Goal: Transaction & Acquisition: Purchase product/service

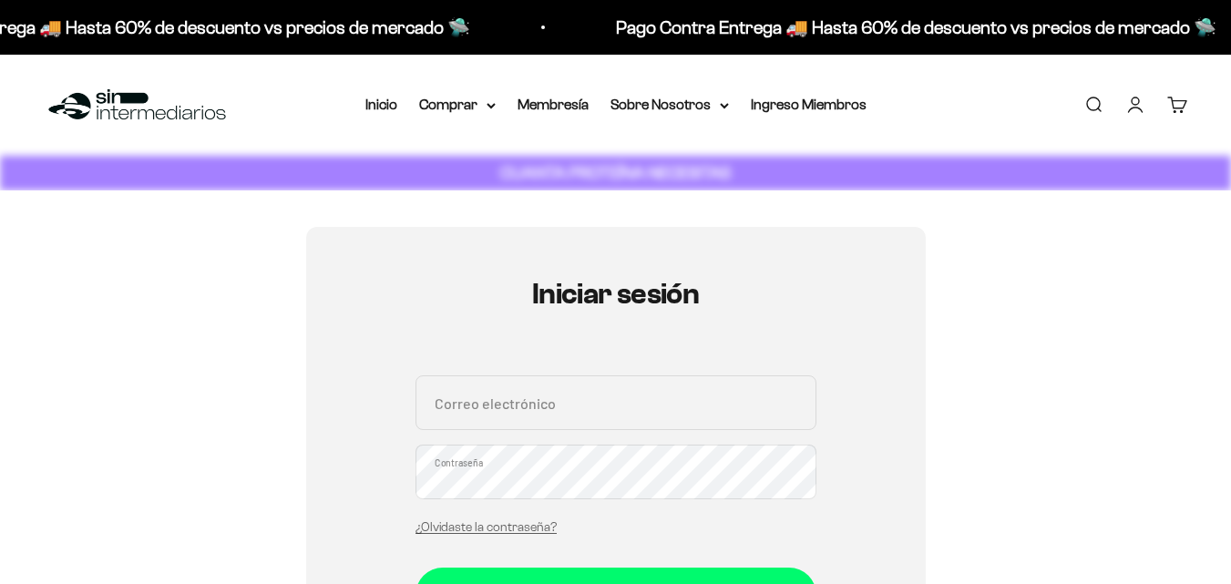
click at [614, 408] on input "Correo electrónico" at bounding box center [615, 402] width 401 height 55
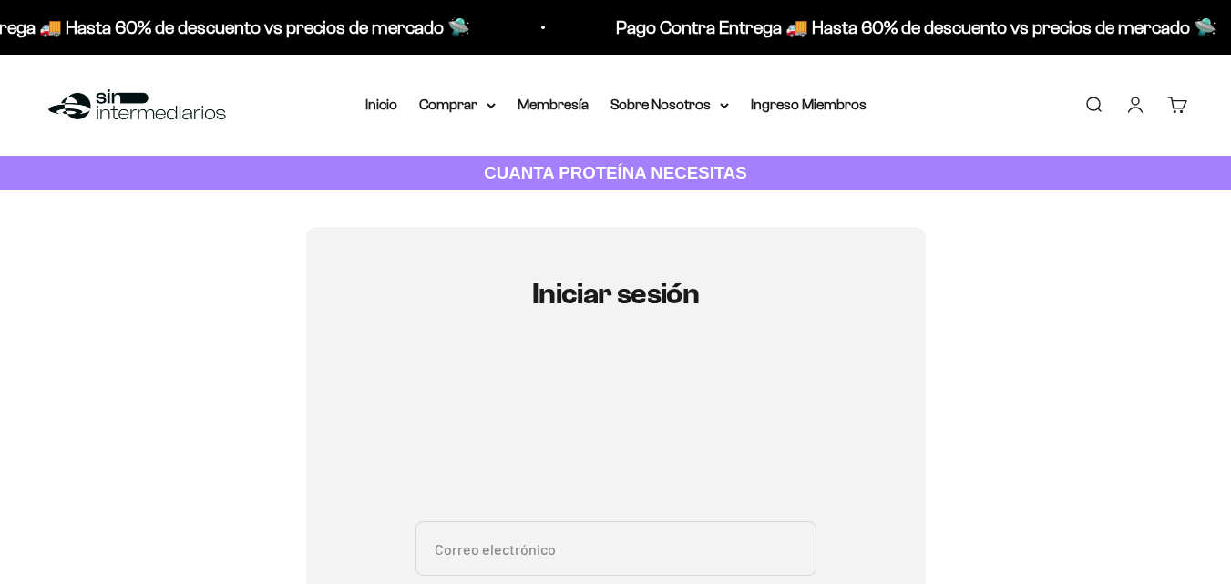
type input "ruiz.angelro@gmail.com"
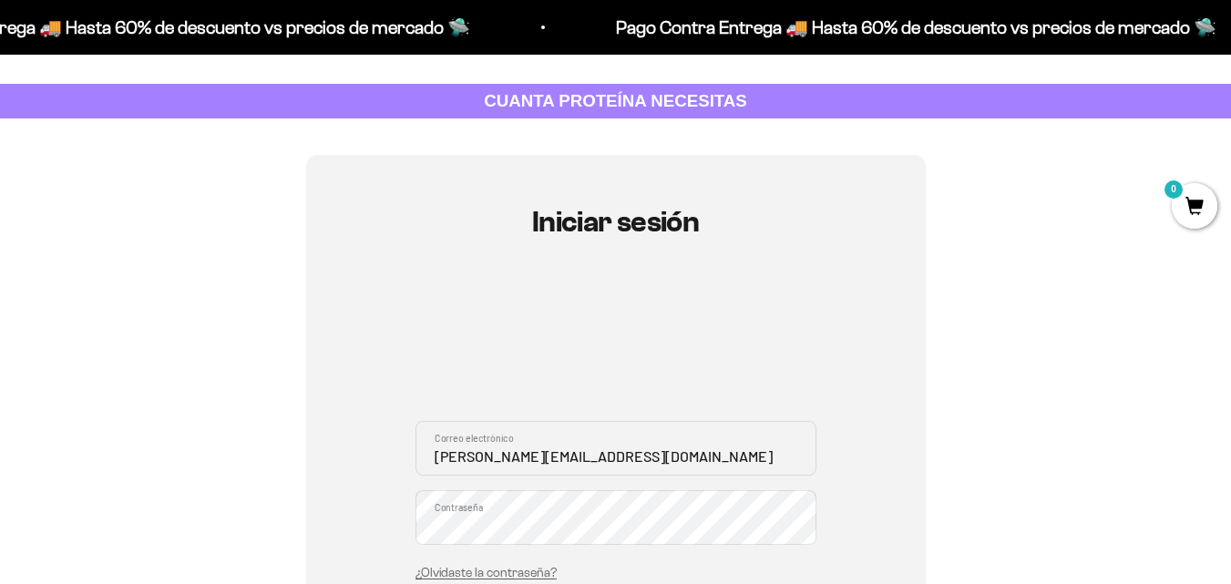
scroll to position [273, 0]
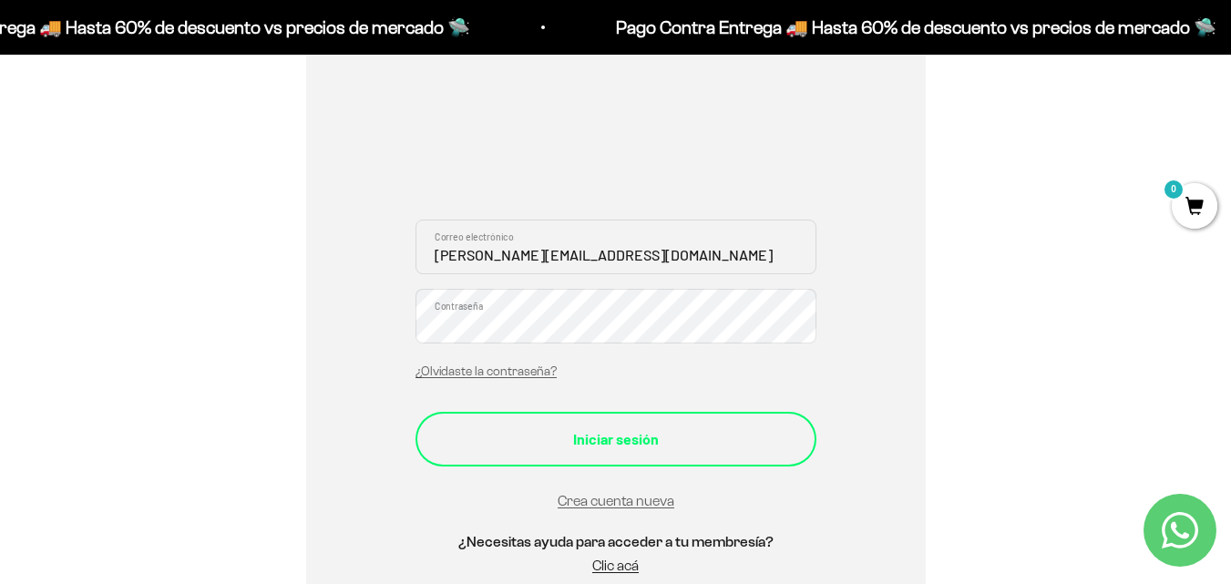
click at [679, 445] on div "Iniciar sesión" at bounding box center [616, 439] width 328 height 24
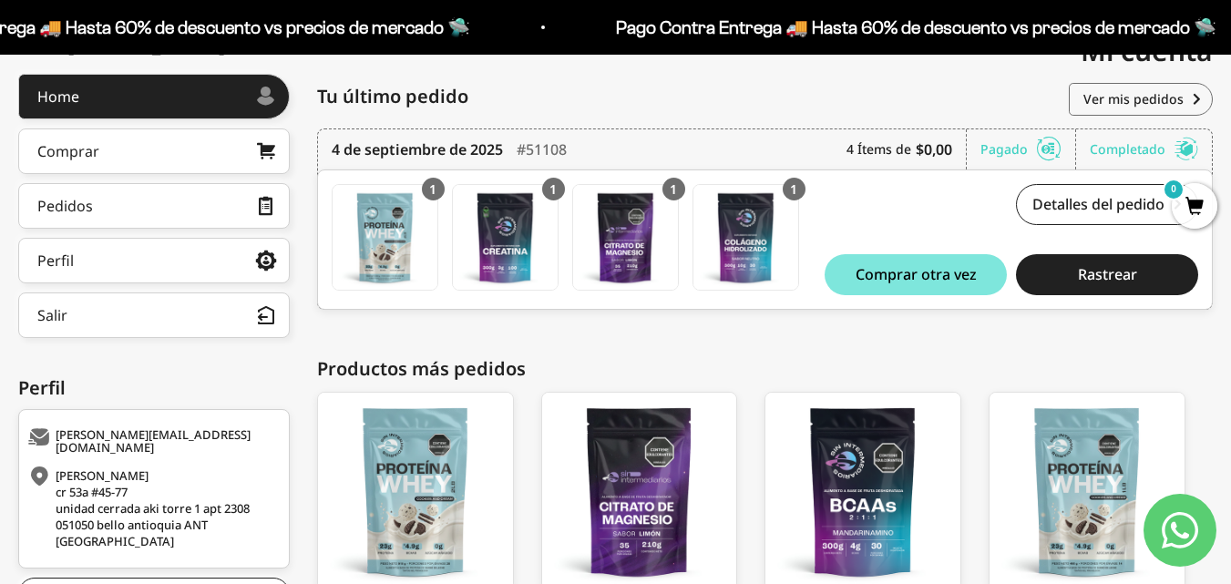
scroll to position [293, 0]
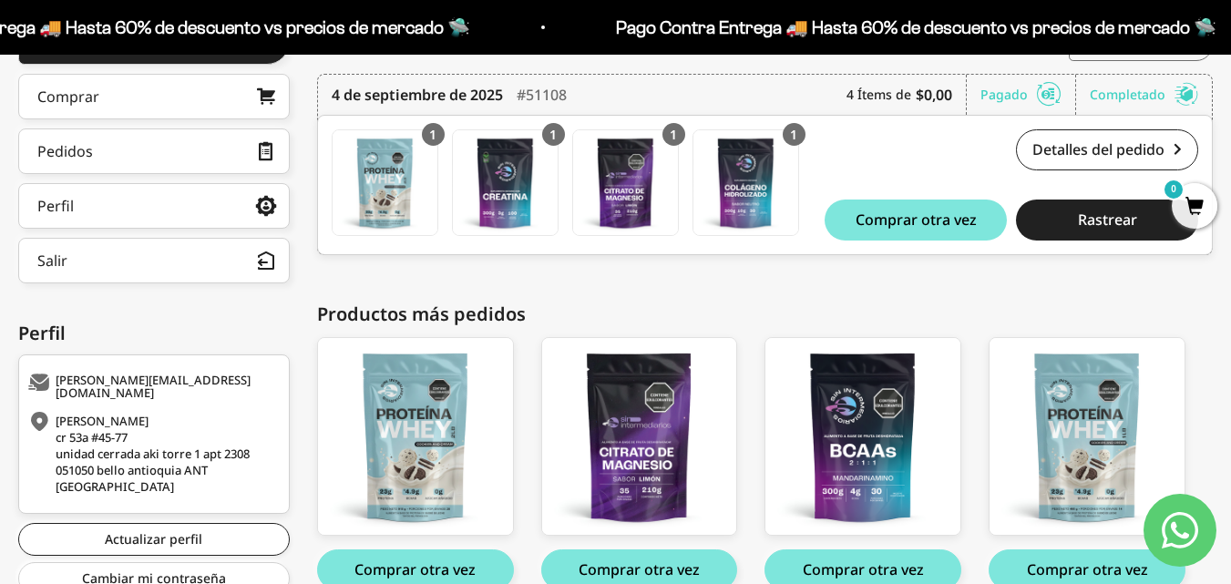
click at [697, 298] on div "angel ruiz cr 53a #45-77 unidad cerrada aki torre 1 apt 2308 051050 bello antio…" at bounding box center [764, 325] width 895 height 612
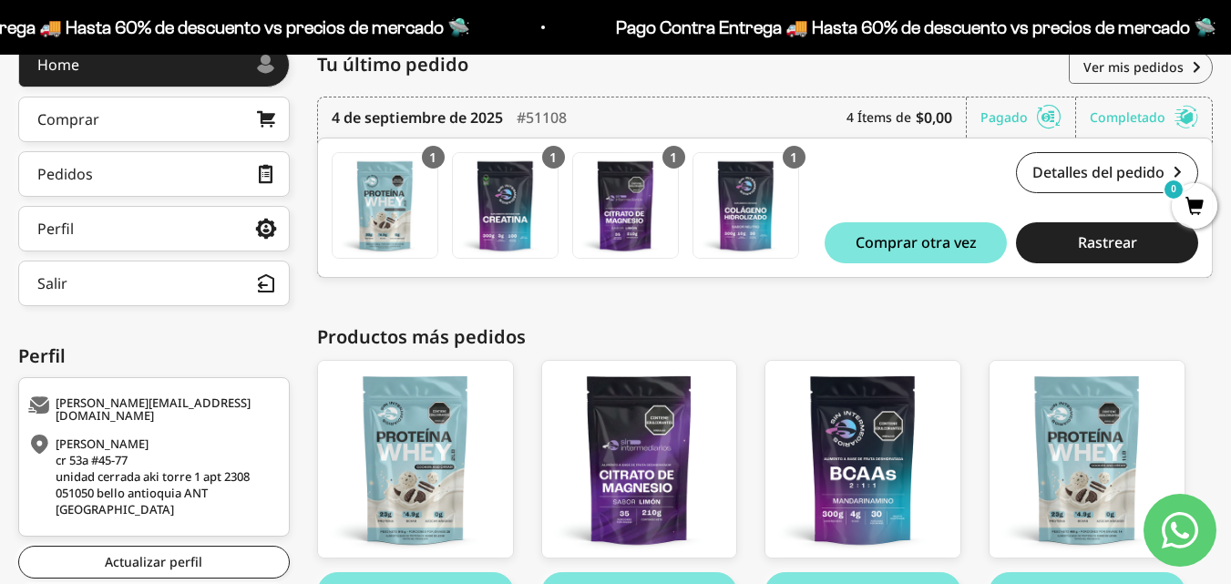
scroll to position [386, 0]
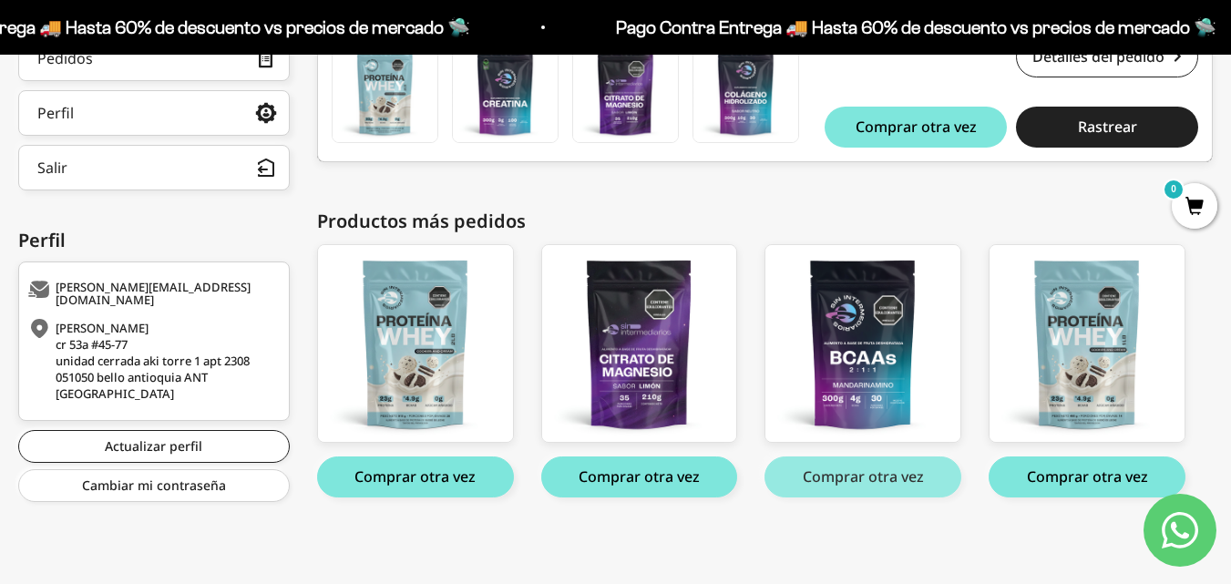
click at [861, 489] on button "Comprar otra vez" at bounding box center [862, 476] width 197 height 41
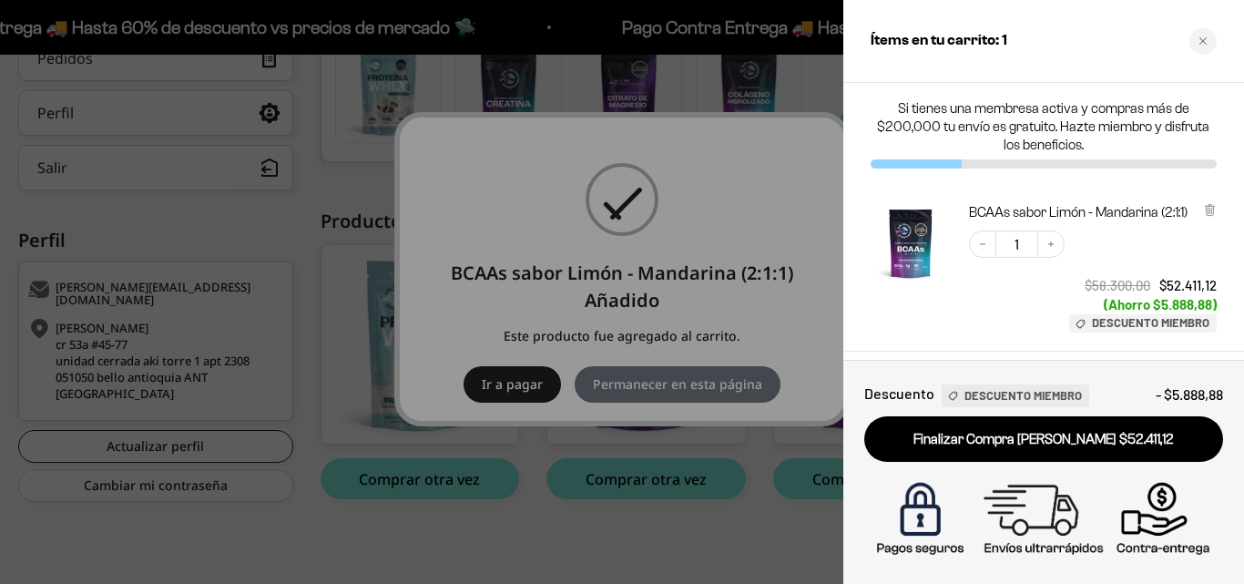
click at [730, 78] on div at bounding box center [622, 292] width 1244 height 584
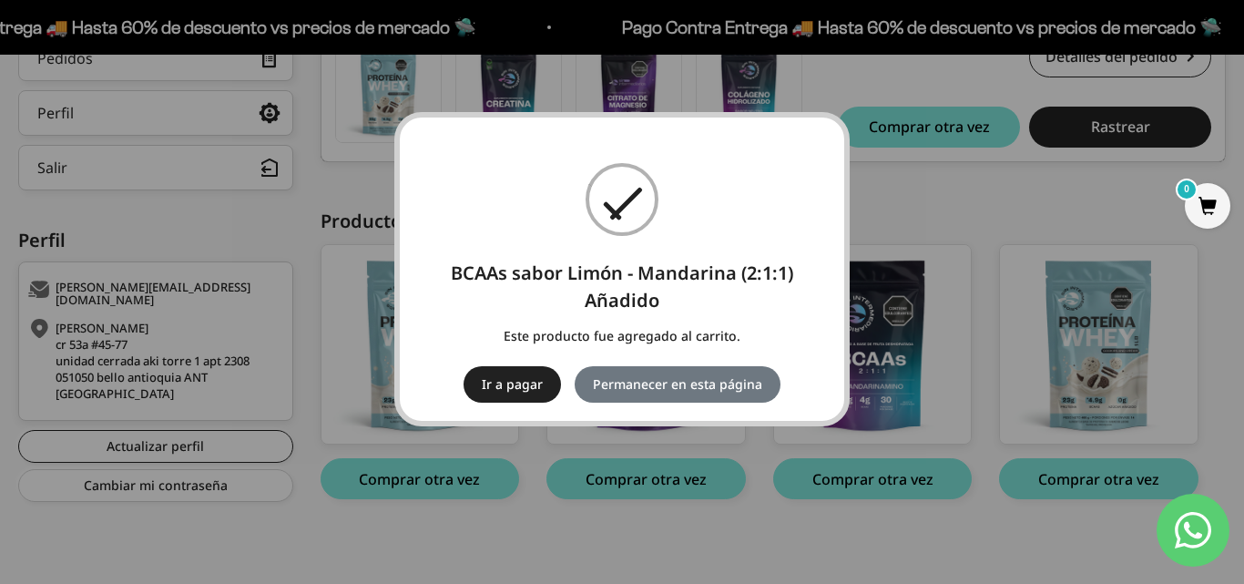
click at [955, 182] on div "× BCAAs sabor Limón - Mandarina (2:1:1) Añadido Este producto fue agregado al c…" at bounding box center [622, 292] width 1244 height 584
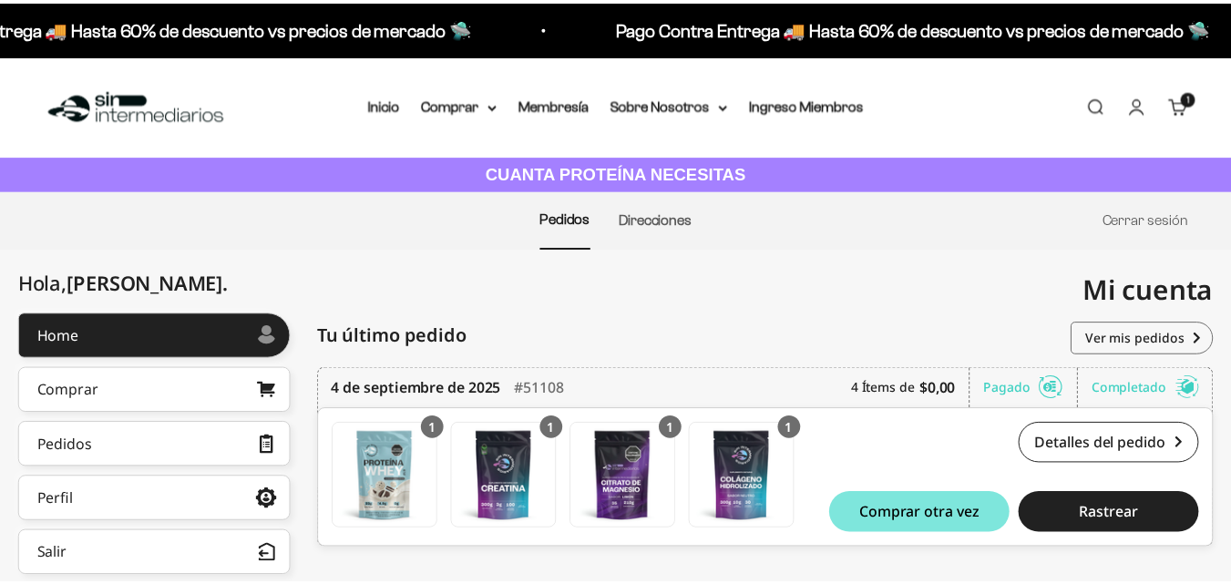
scroll to position [386, 0]
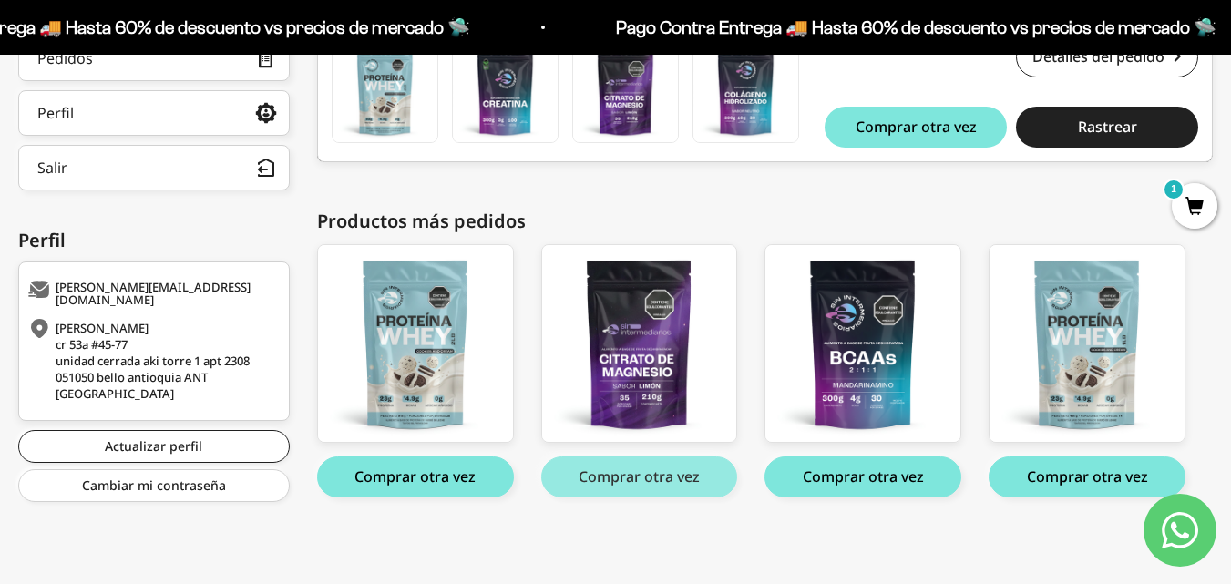
click at [669, 480] on button "Comprar otra vez" at bounding box center [639, 476] width 197 height 41
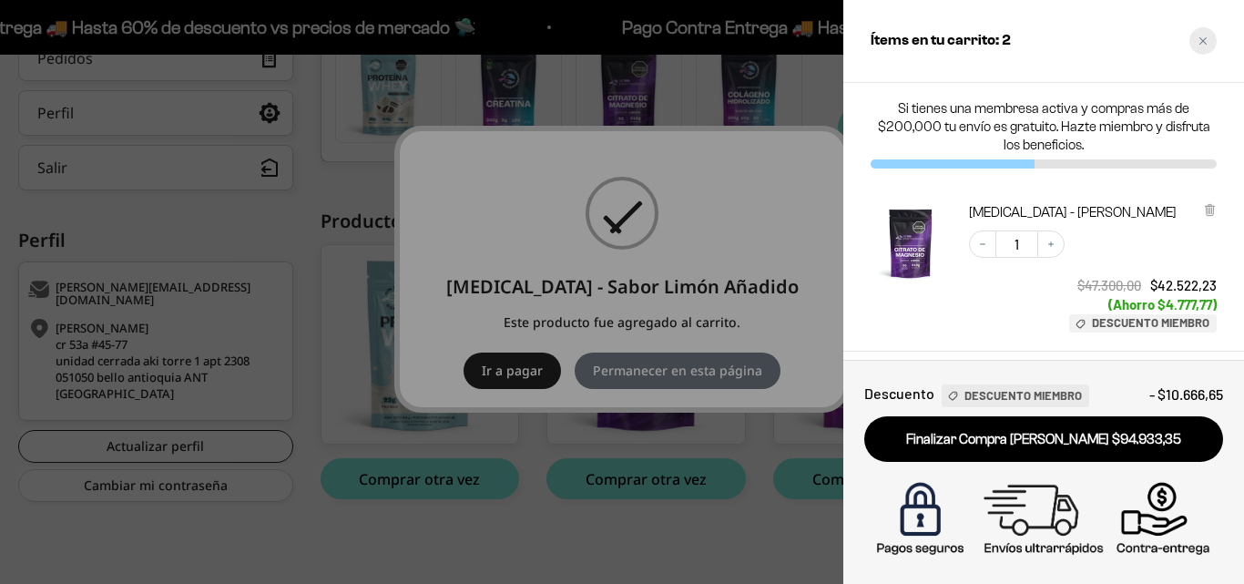
click at [1193, 42] on div "Close cart" at bounding box center [1203, 40] width 27 height 27
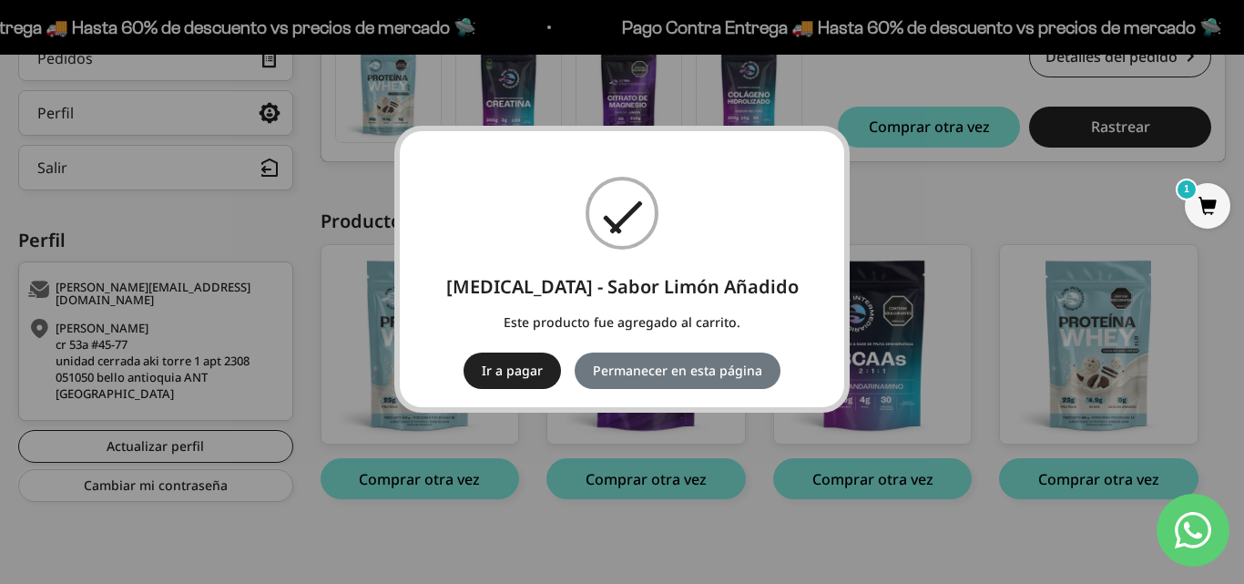
click at [949, 203] on div "× Citrato de Magnesio - Sabor Limón Añadido Este producto fue agregado al carri…" at bounding box center [622, 292] width 1244 height 584
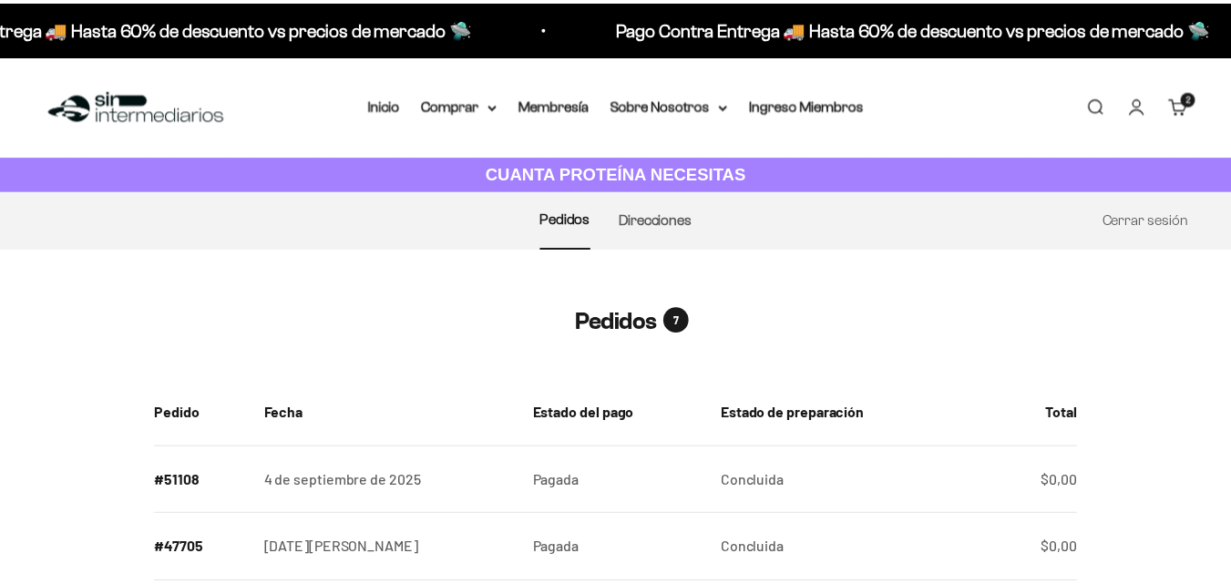
scroll to position [386, 0]
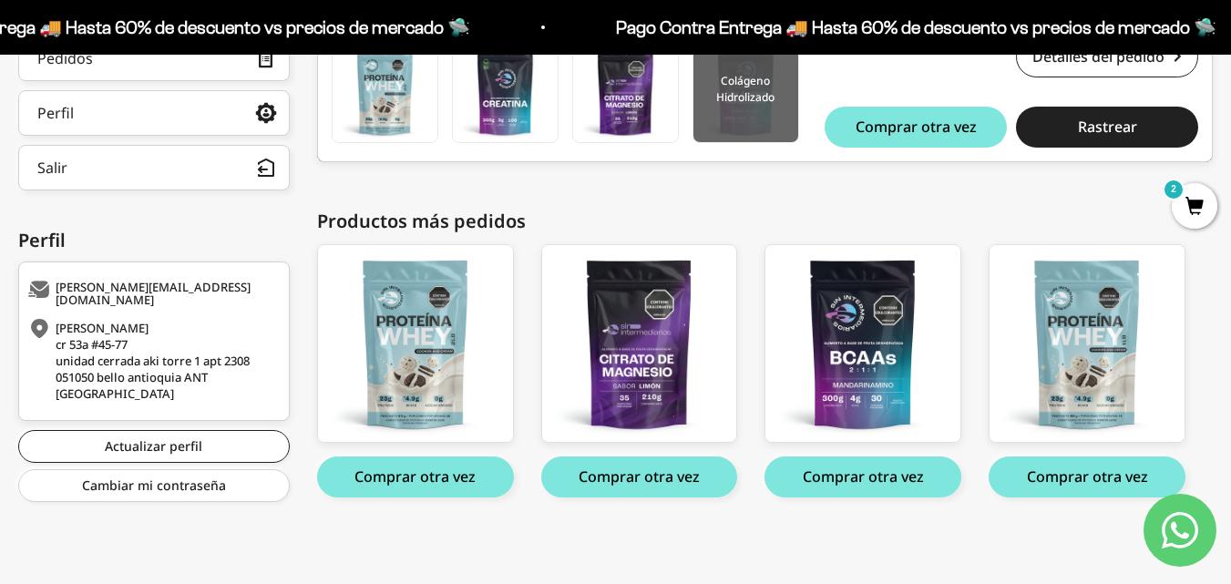
click at [716, 109] on img at bounding box center [745, 89] width 105 height 105
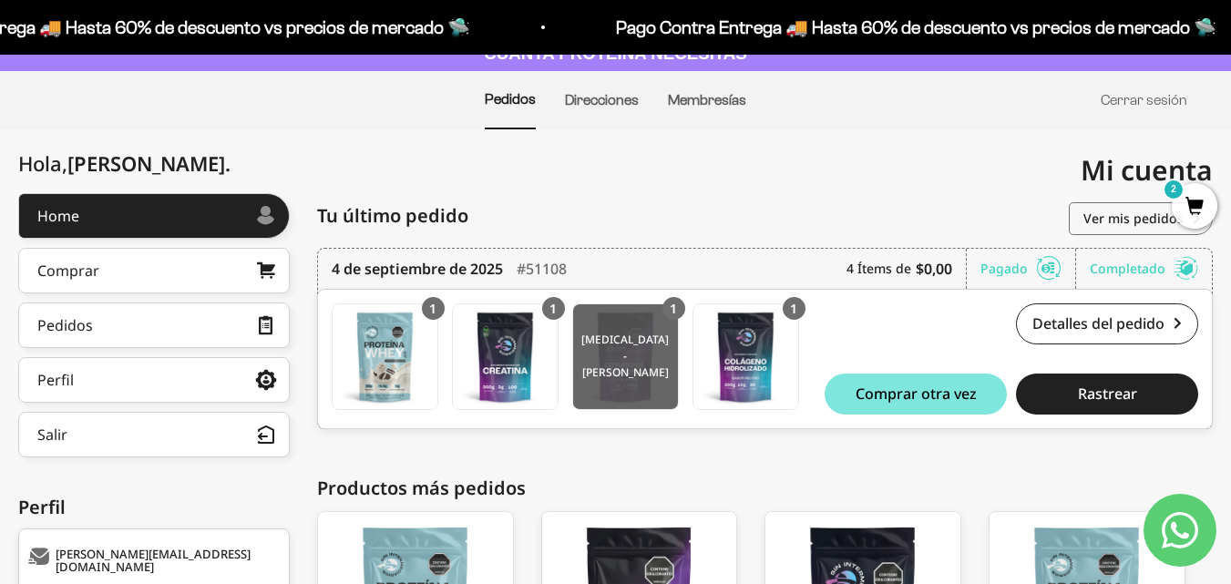
scroll to position [0, 0]
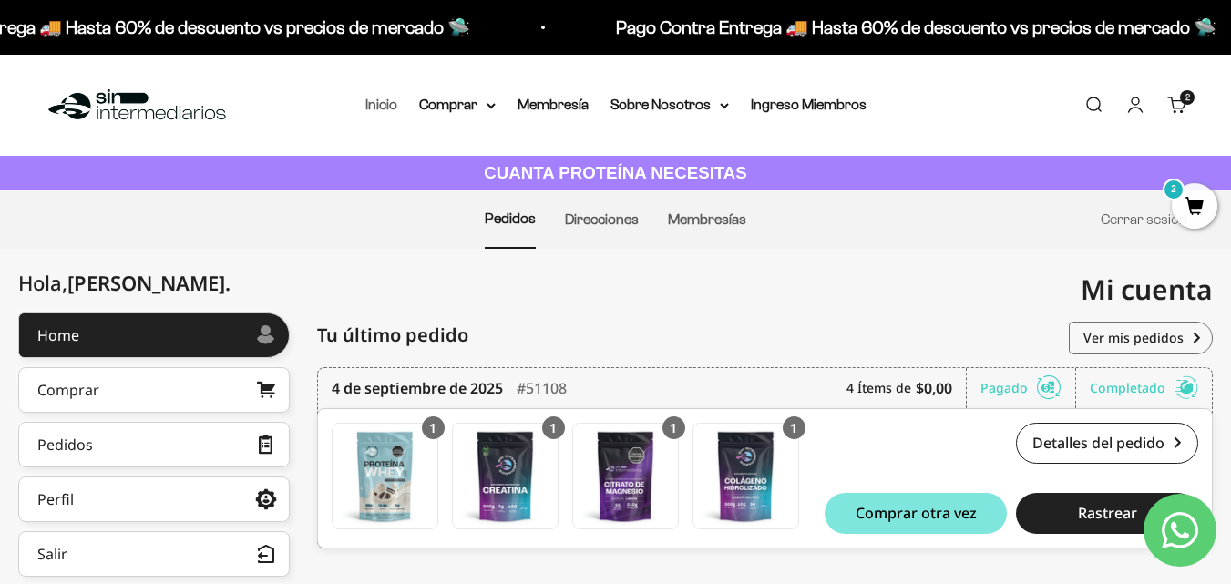
click at [368, 101] on link "Inicio" at bounding box center [381, 104] width 32 height 15
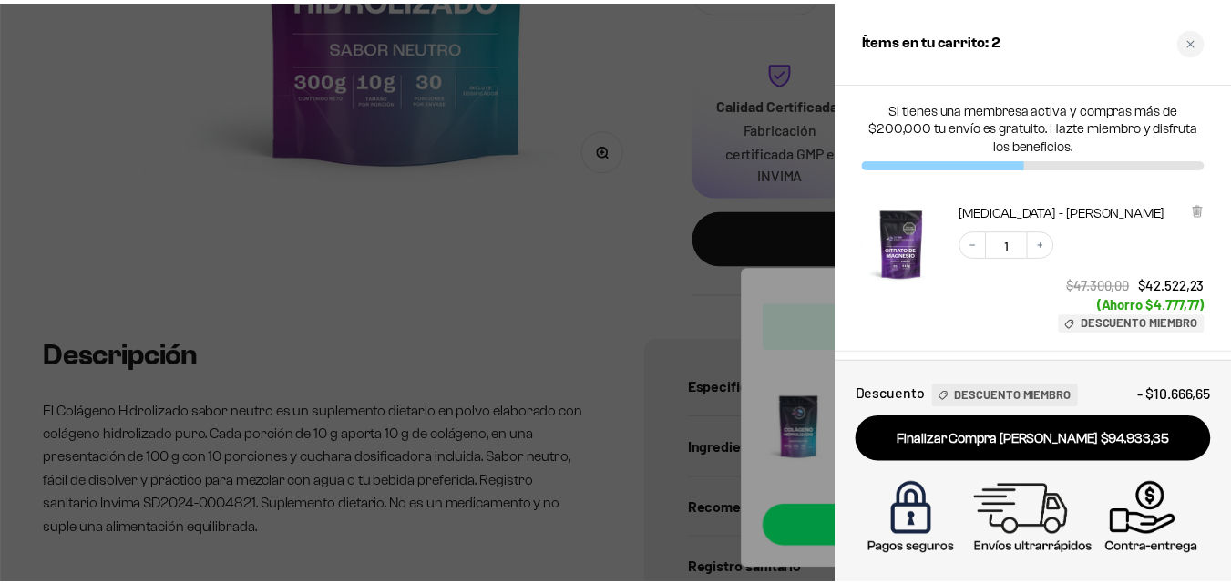
scroll to position [547, 0]
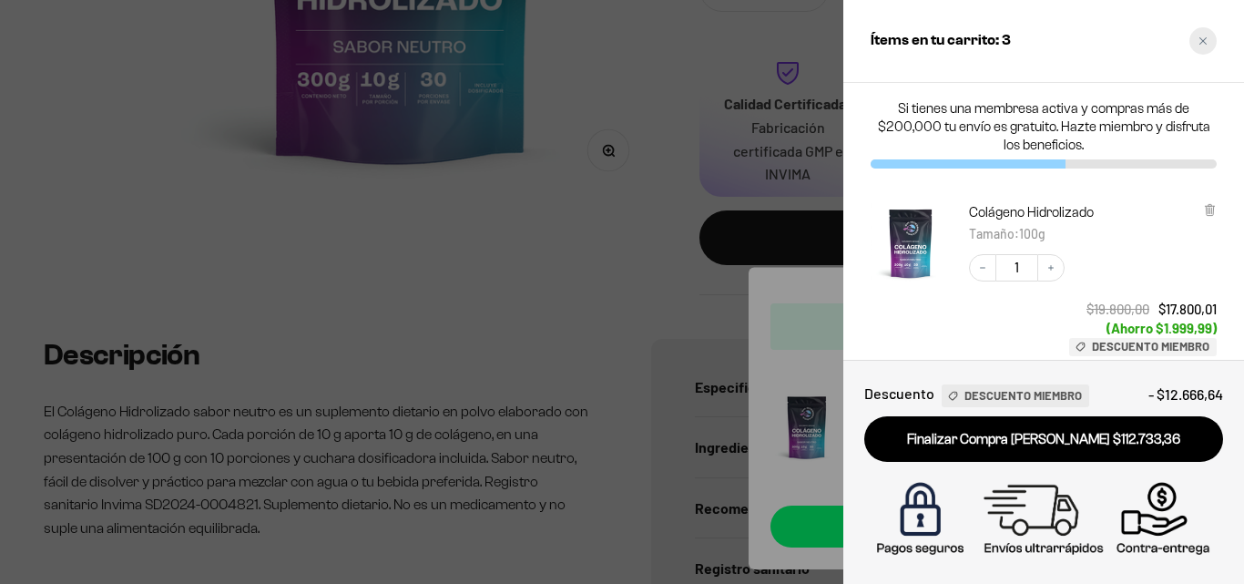
click at [1200, 47] on div "Close cart" at bounding box center [1203, 40] width 27 height 27
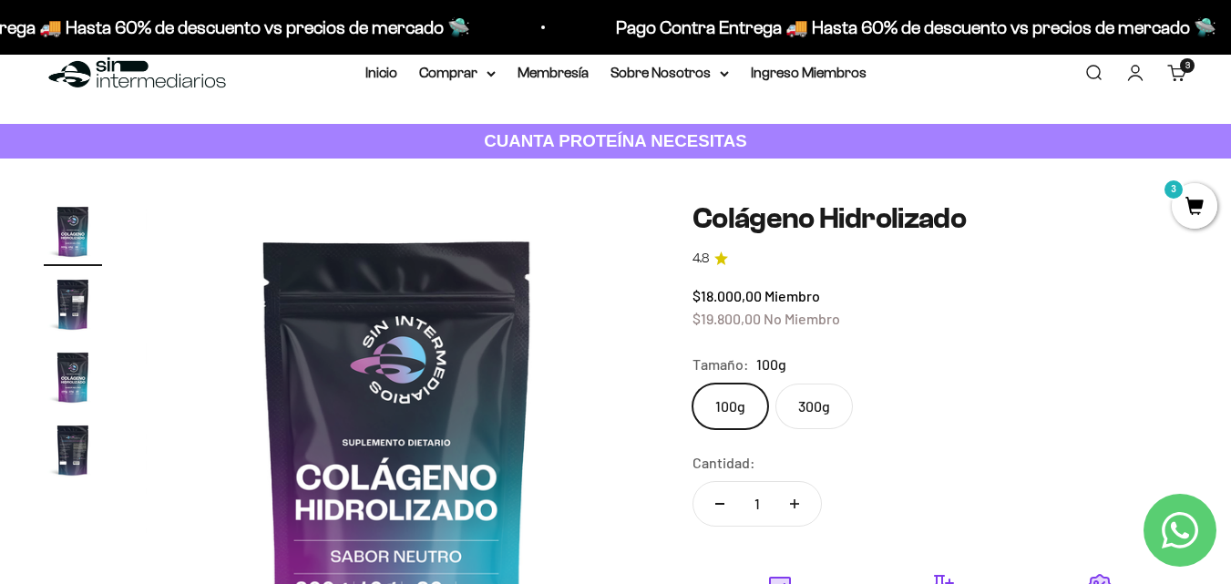
scroll to position [0, 0]
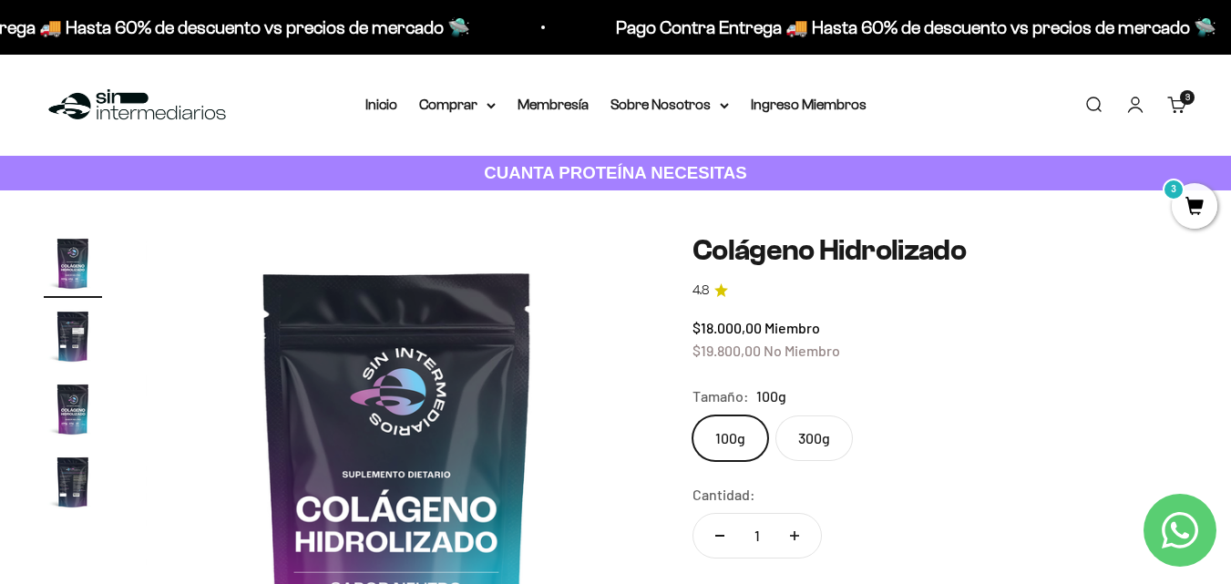
click at [92, 111] on img at bounding box center [137, 105] width 187 height 39
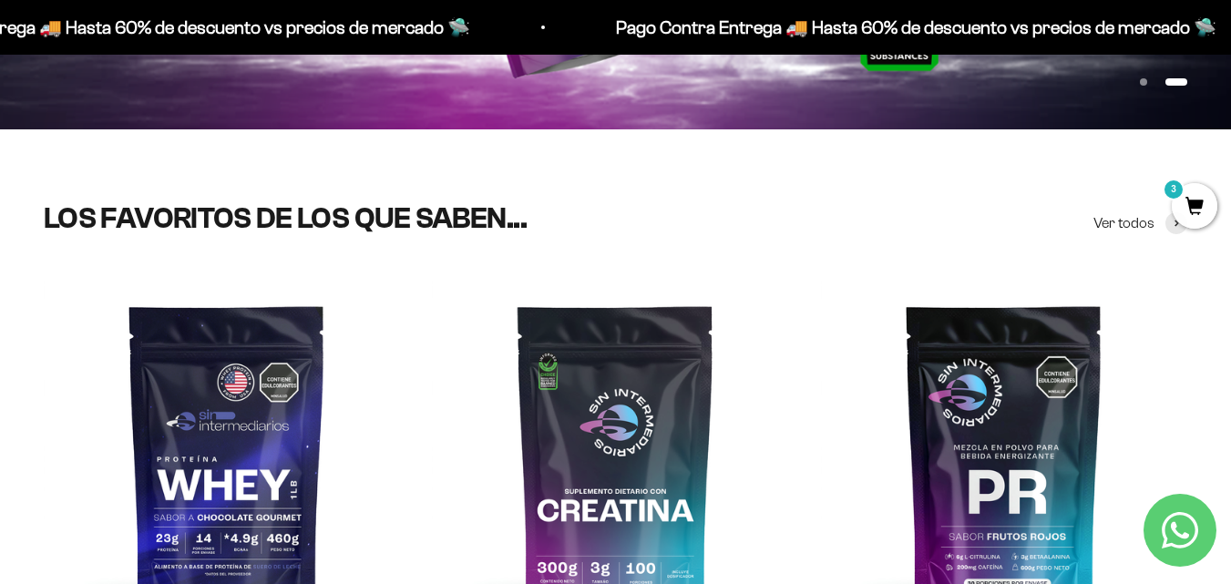
scroll to position [547, 0]
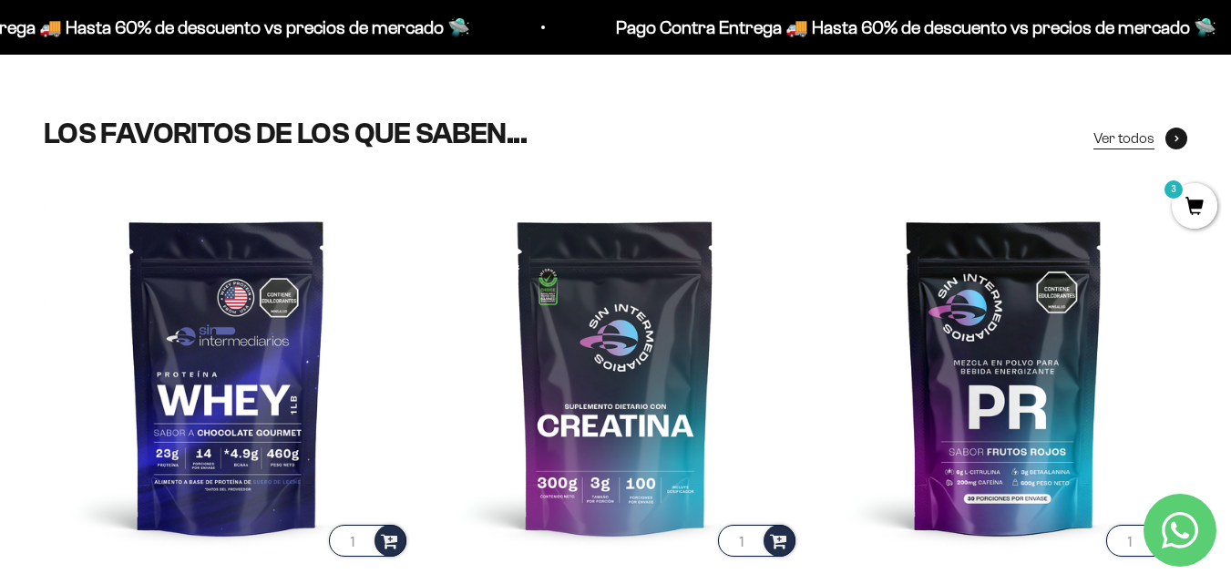
click at [1126, 137] on span "Ver todos" at bounding box center [1123, 139] width 61 height 24
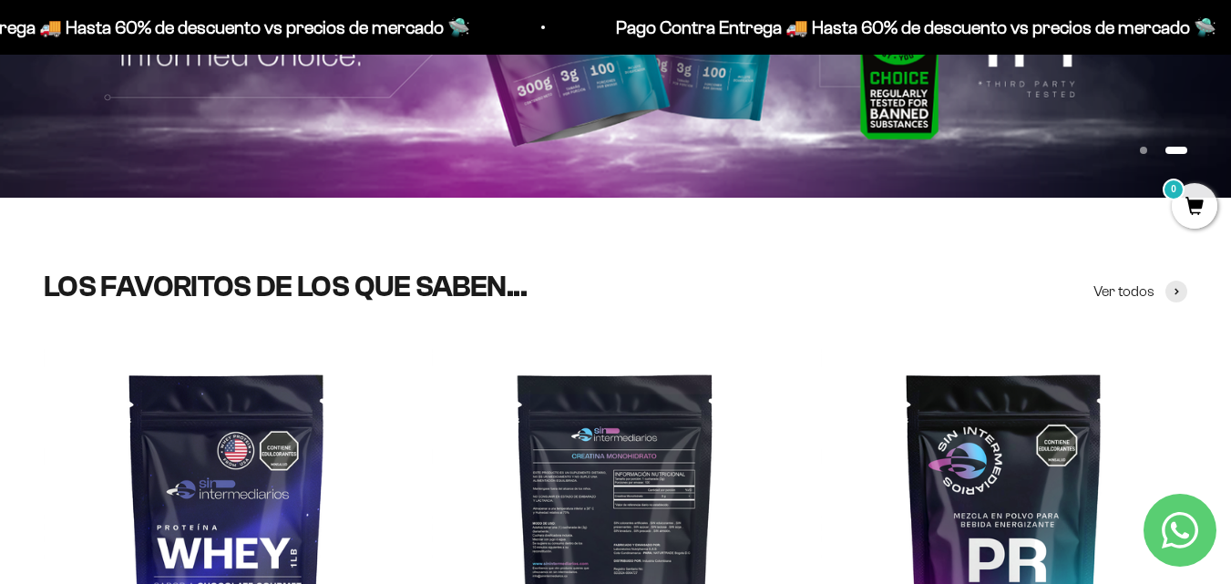
scroll to position [269, 0]
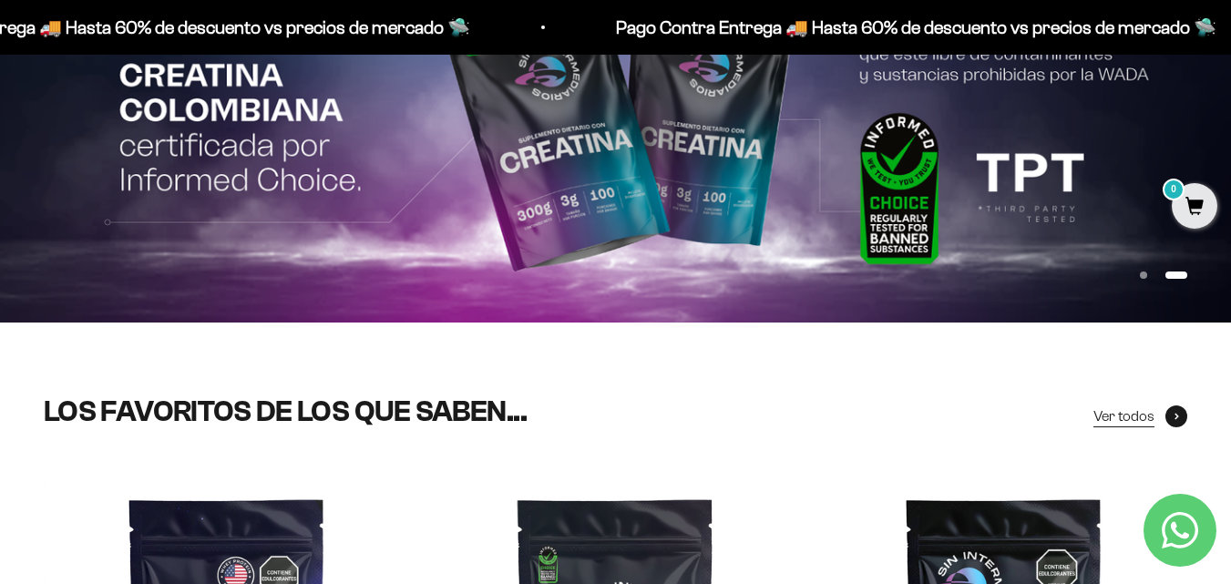
click at [1143, 414] on span "Ver todos" at bounding box center [1123, 416] width 61 height 24
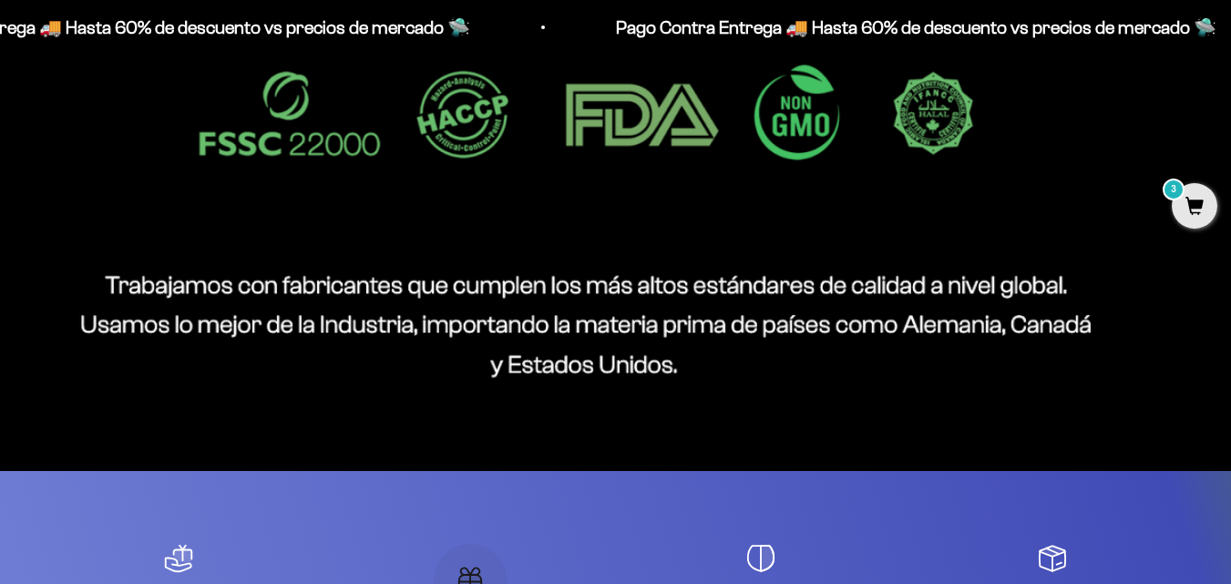
scroll to position [4281, 0]
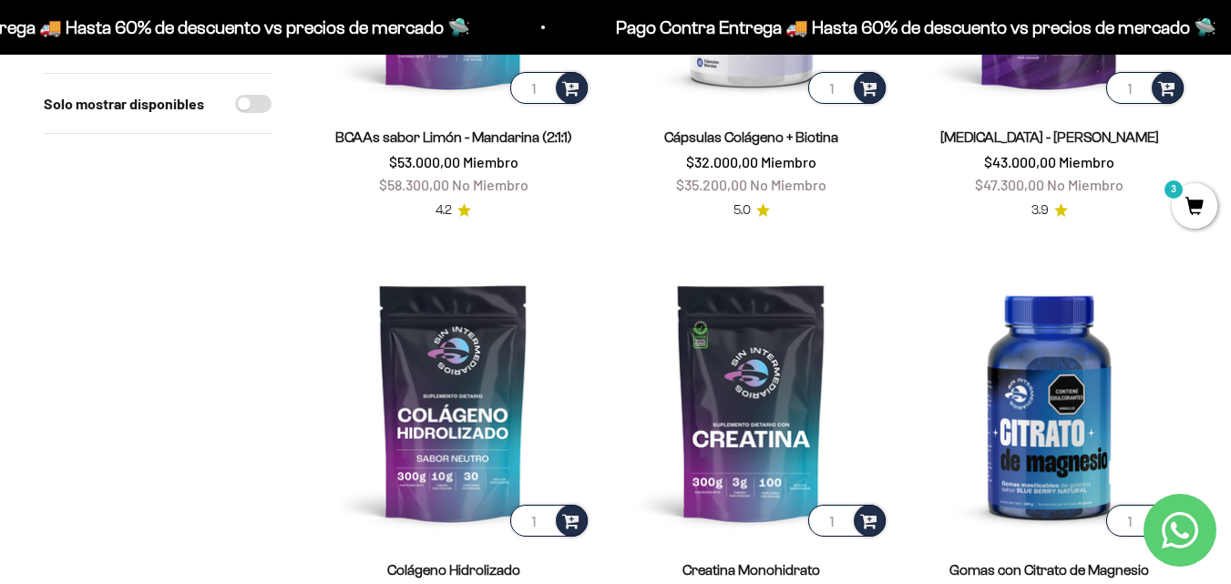
scroll to position [638, 0]
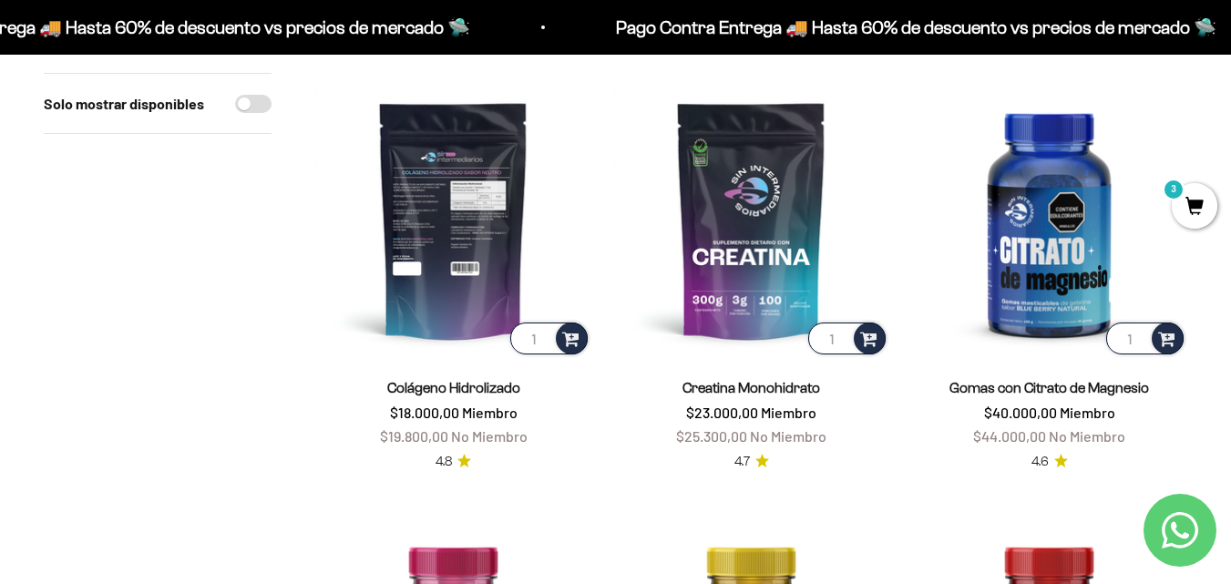
click at [466, 273] on img at bounding box center [453, 220] width 276 height 276
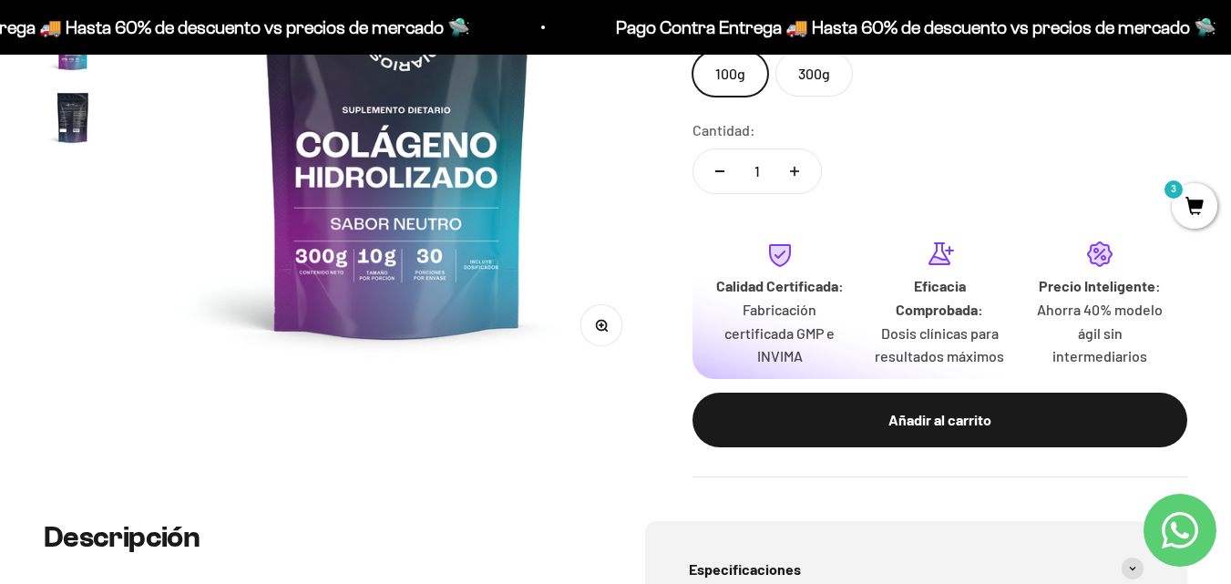
click at [1179, 215] on span "3" at bounding box center [1194, 206] width 46 height 46
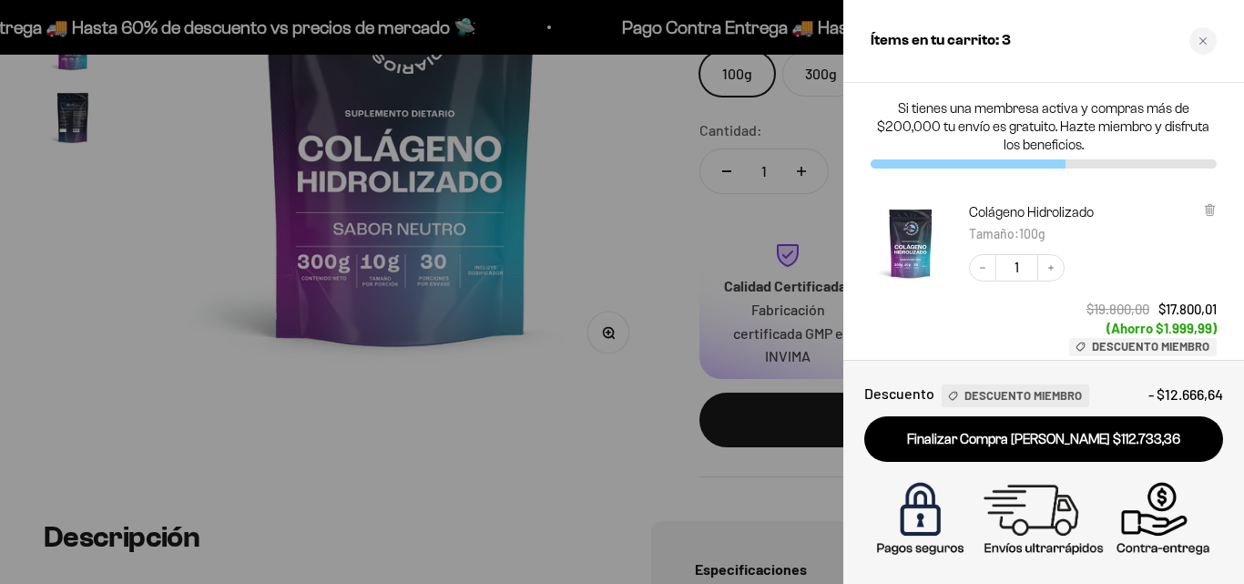
click at [925, 243] on img "Colágeno Hidrolizado - 100g" at bounding box center [911, 243] width 80 height 80
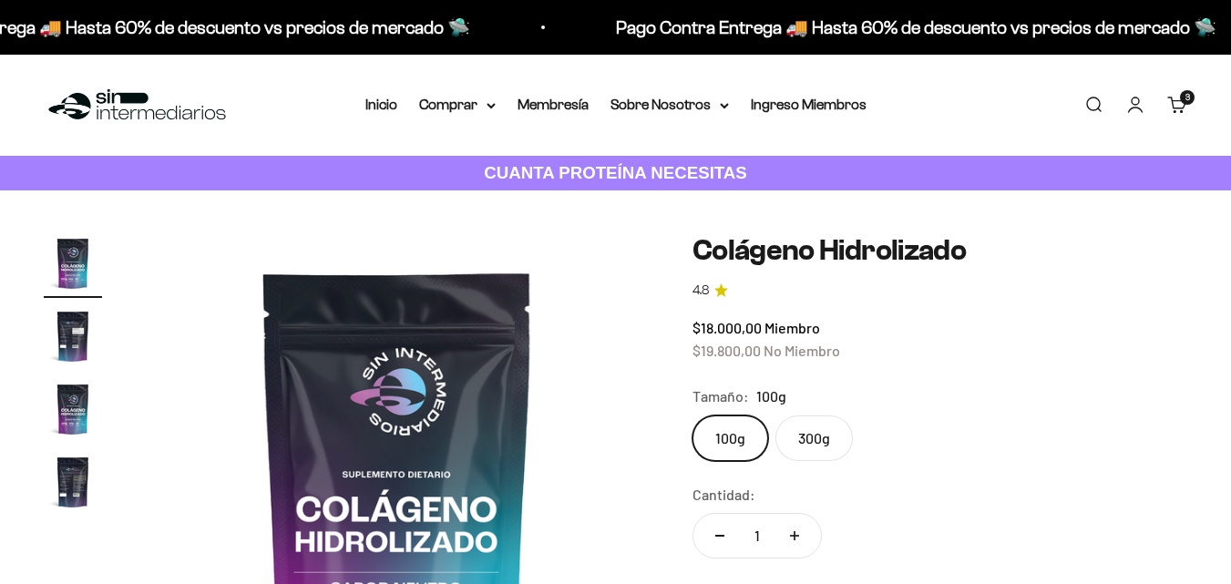
click at [1168, 103] on link "Carrito 3 artículos 3" at bounding box center [1177, 105] width 20 height 20
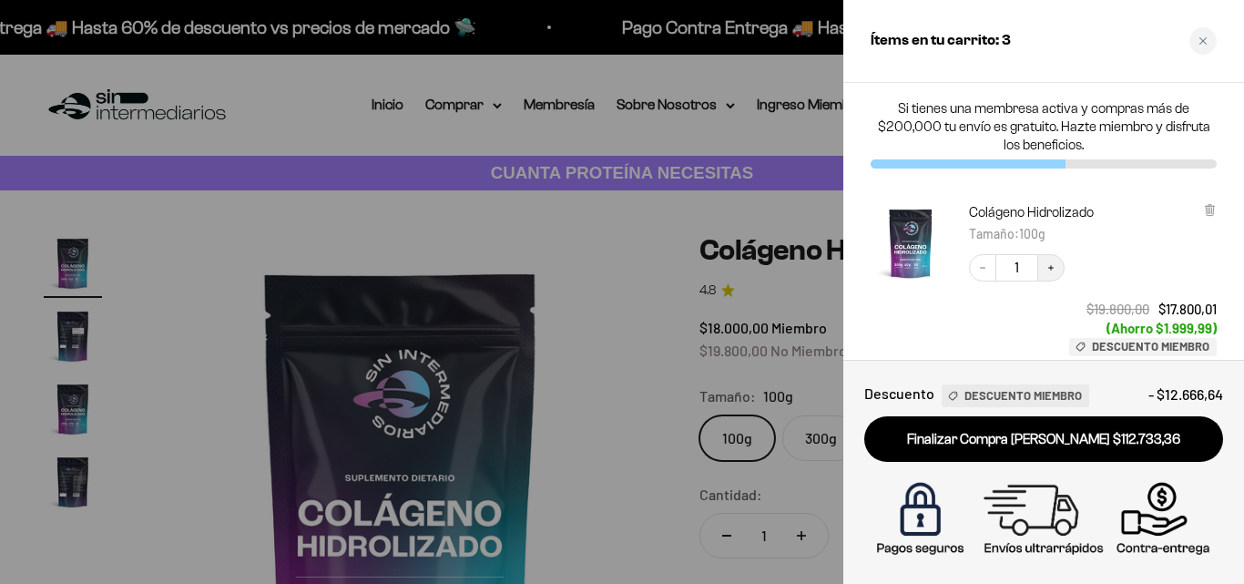
click at [1043, 274] on button "Increase quantity" at bounding box center [1050, 267] width 27 height 27
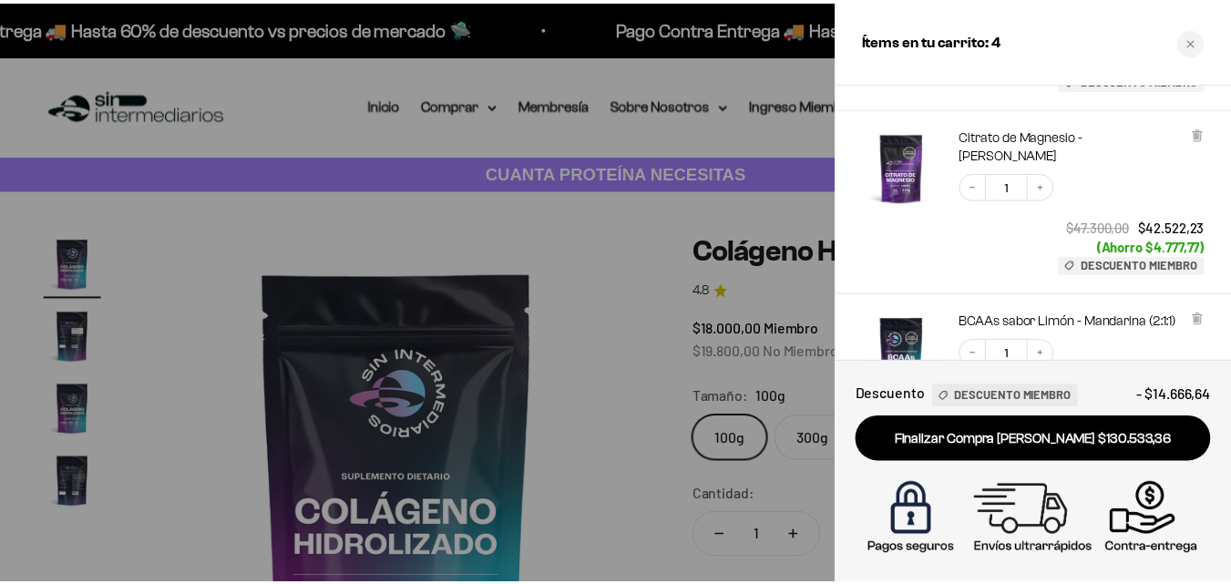
scroll to position [273, 0]
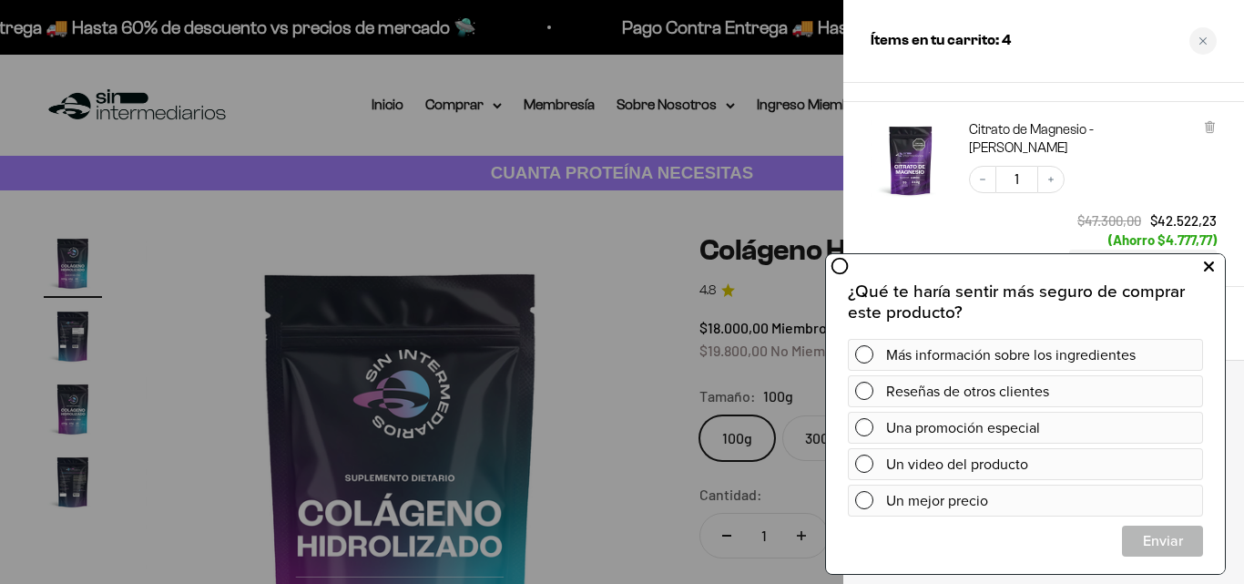
click at [1209, 270] on icon at bounding box center [1209, 267] width 10 height 24
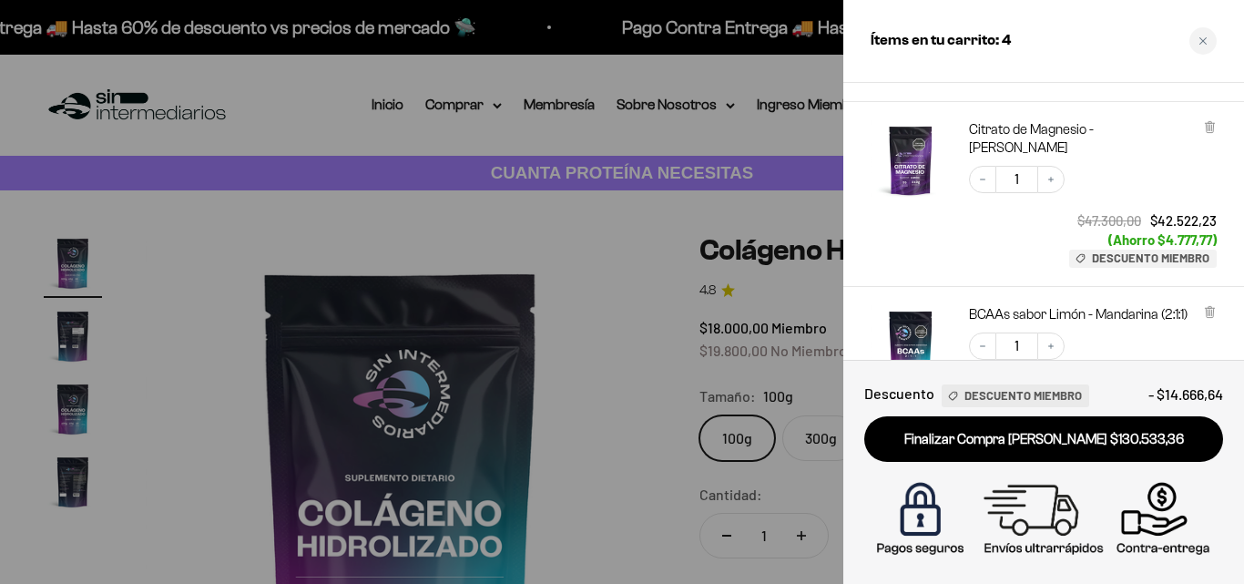
click at [631, 334] on div at bounding box center [622, 292] width 1244 height 584
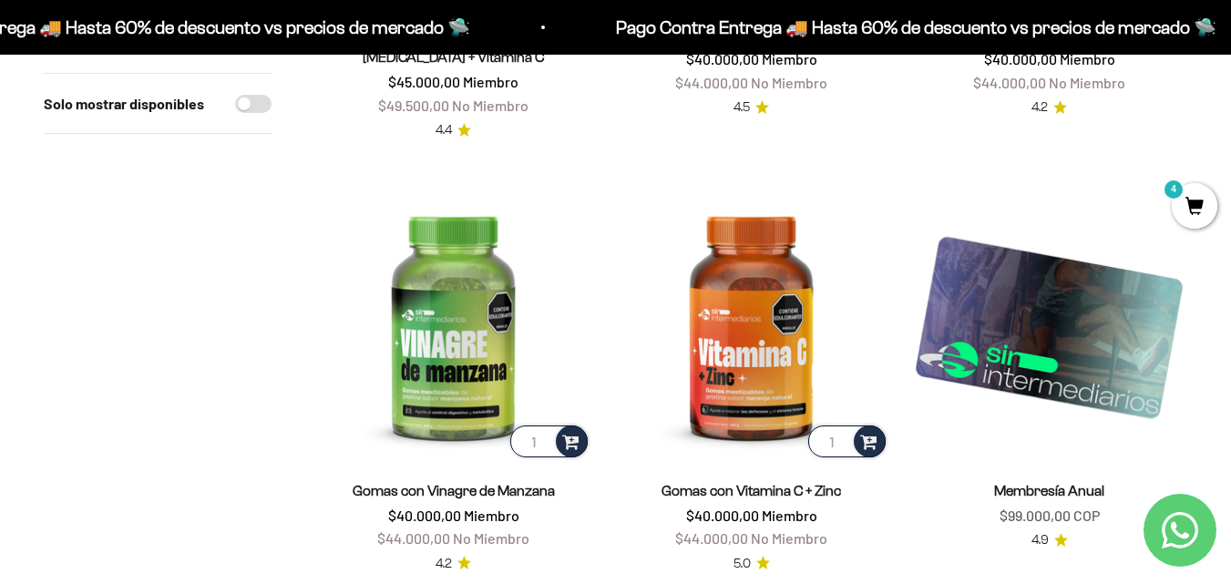
scroll to position [1457, 0]
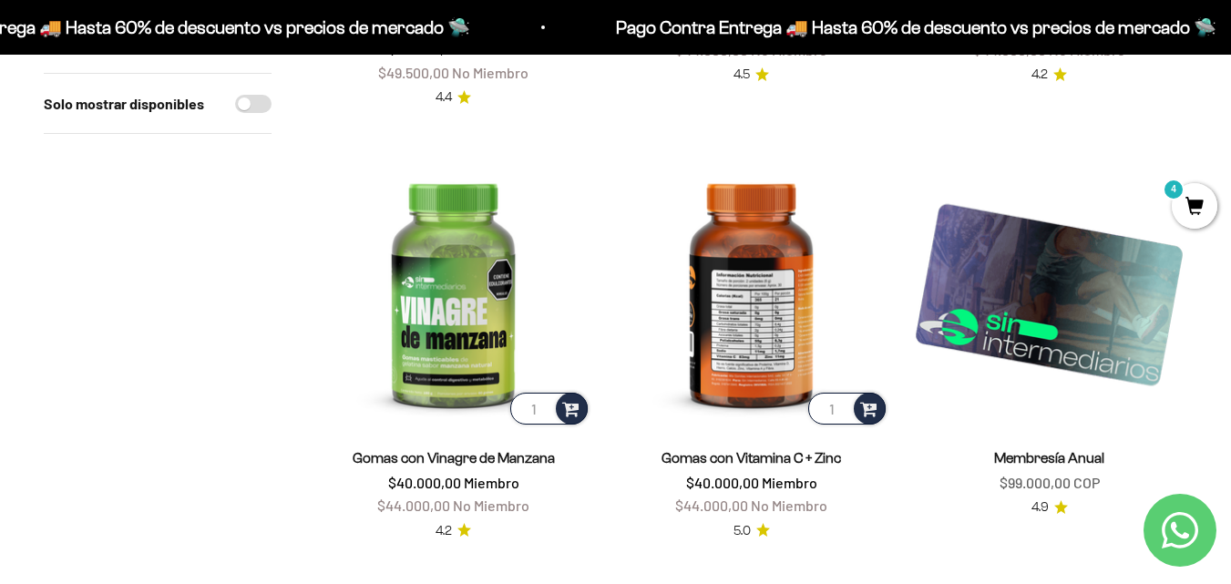
click at [781, 298] on img at bounding box center [751, 290] width 276 height 276
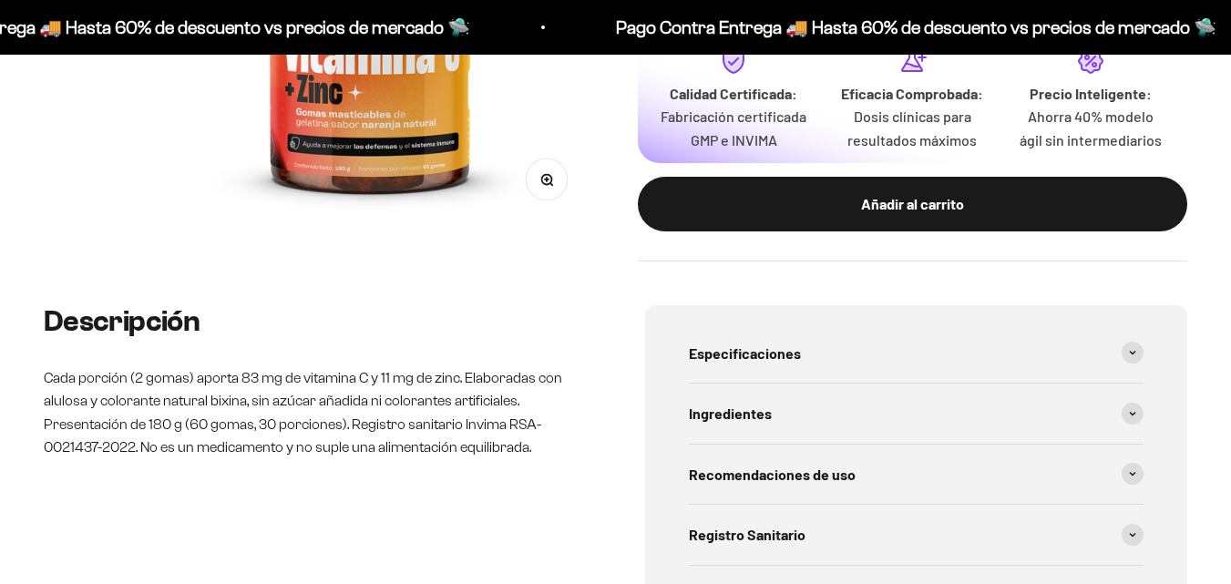
scroll to position [273, 0]
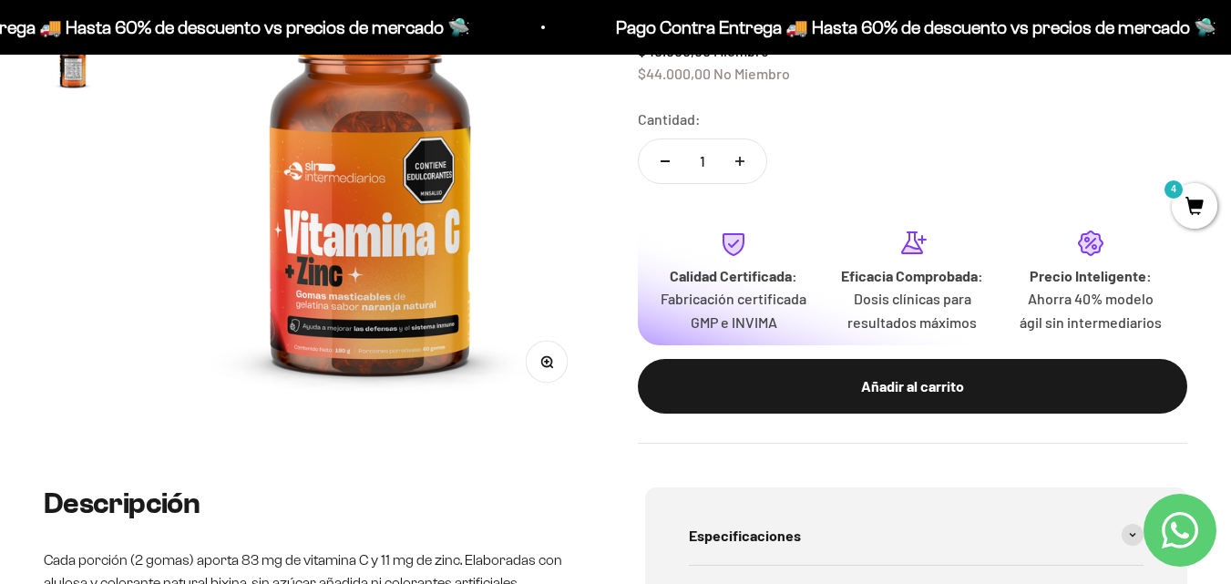
click at [439, 209] on img at bounding box center [370, 185] width 448 height 448
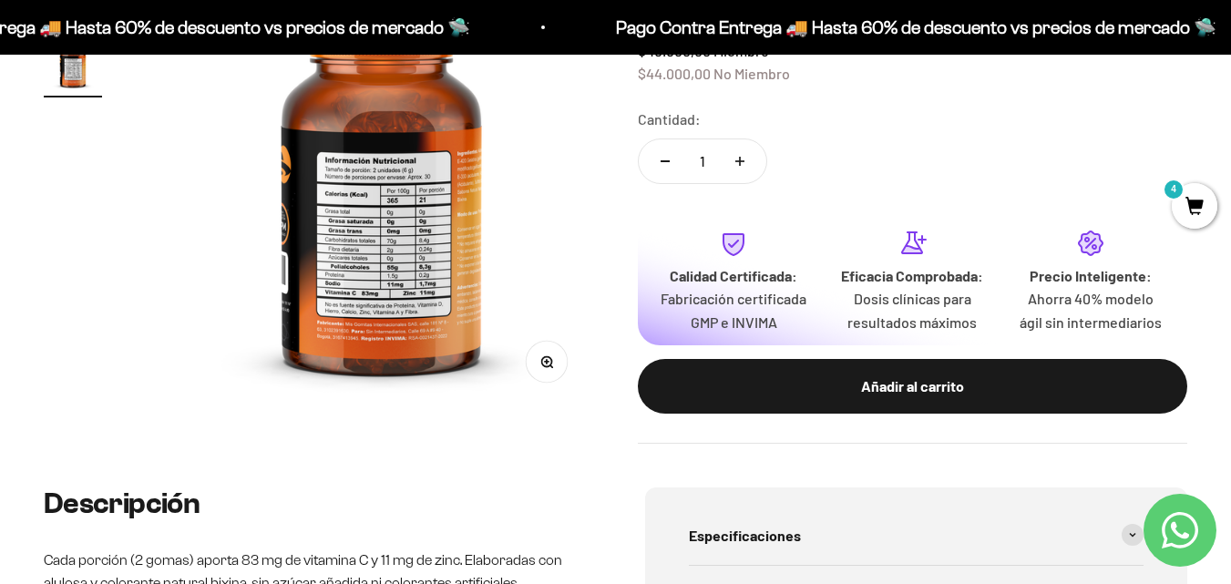
scroll to position [0, 458]
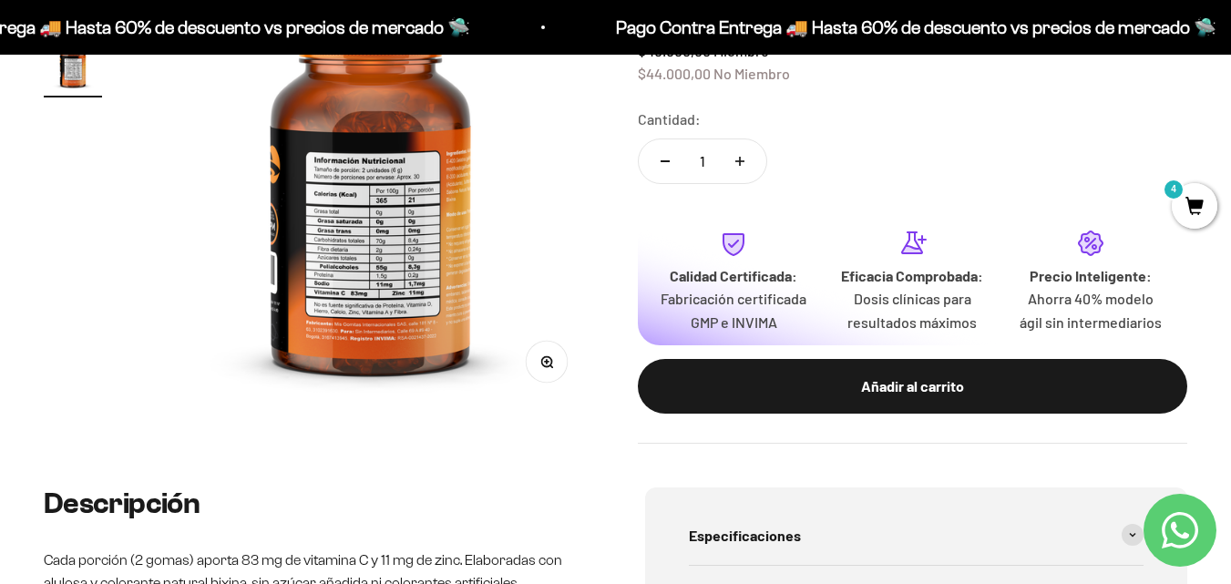
click at [553, 376] on button "Zoom" at bounding box center [546, 361] width 41 height 41
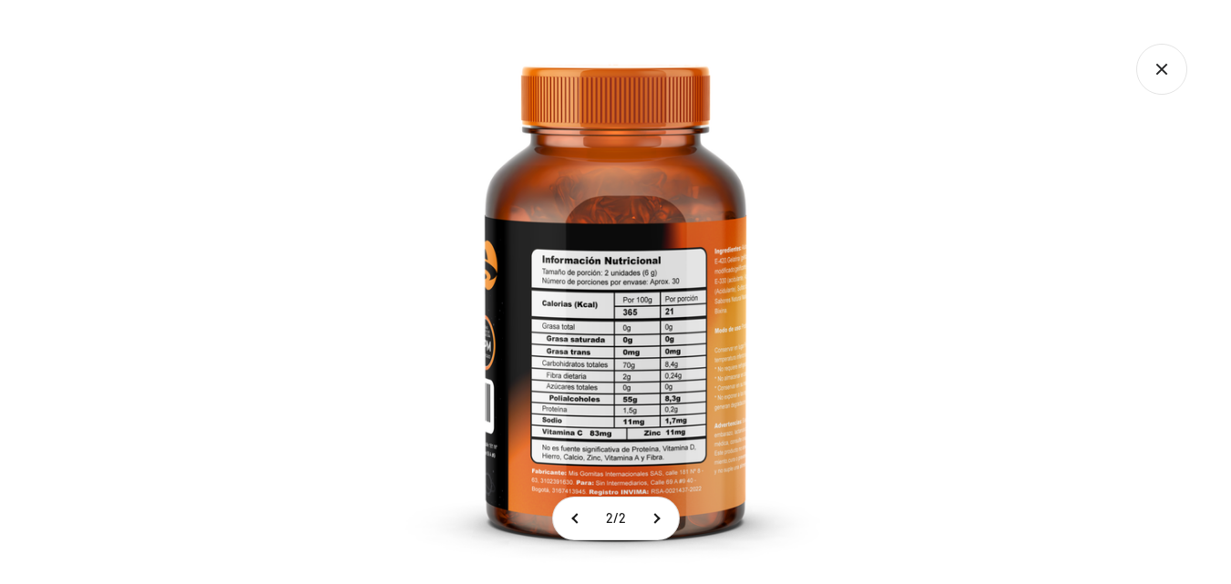
click at [619, 359] on img at bounding box center [615, 292] width 584 height 584
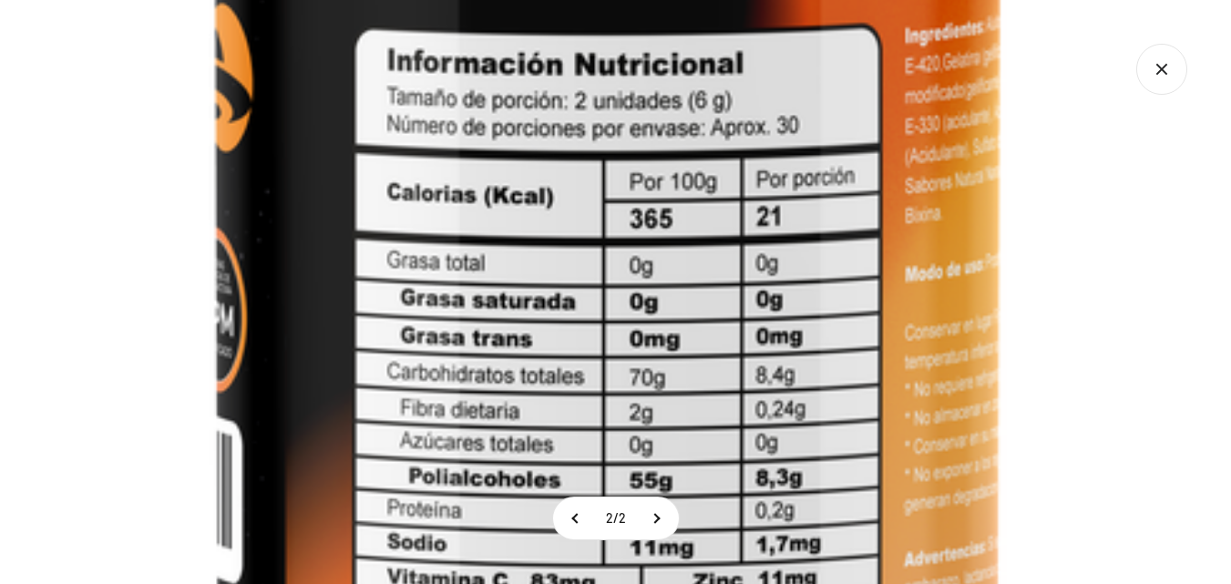
click at [1176, 86] on icon "Cerrar galería" at bounding box center [1161, 69] width 51 height 51
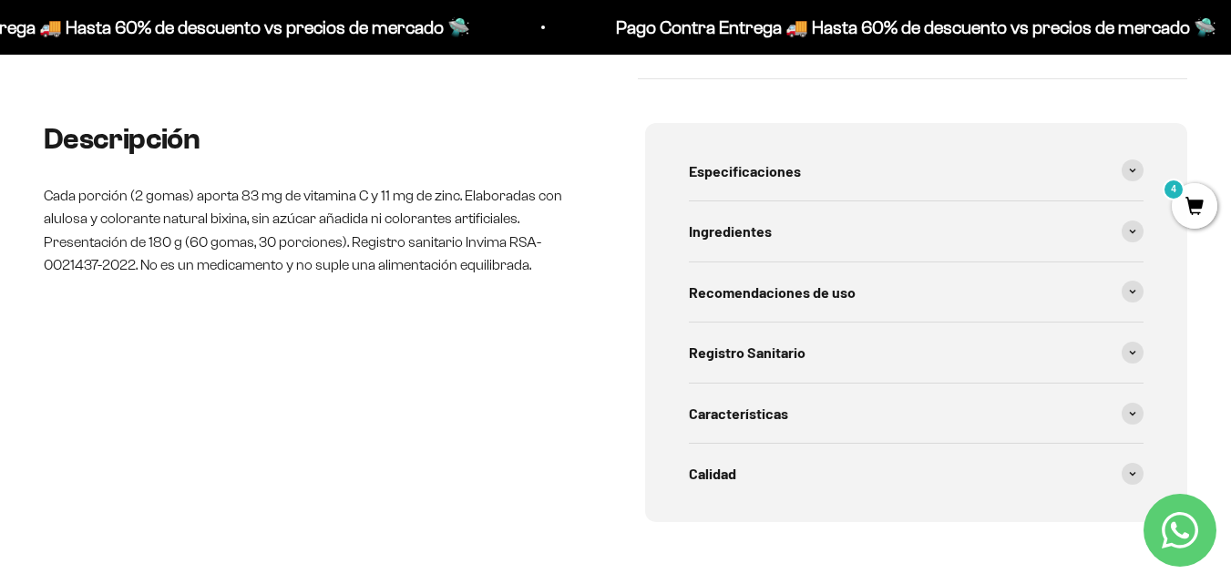
scroll to position [0, 0]
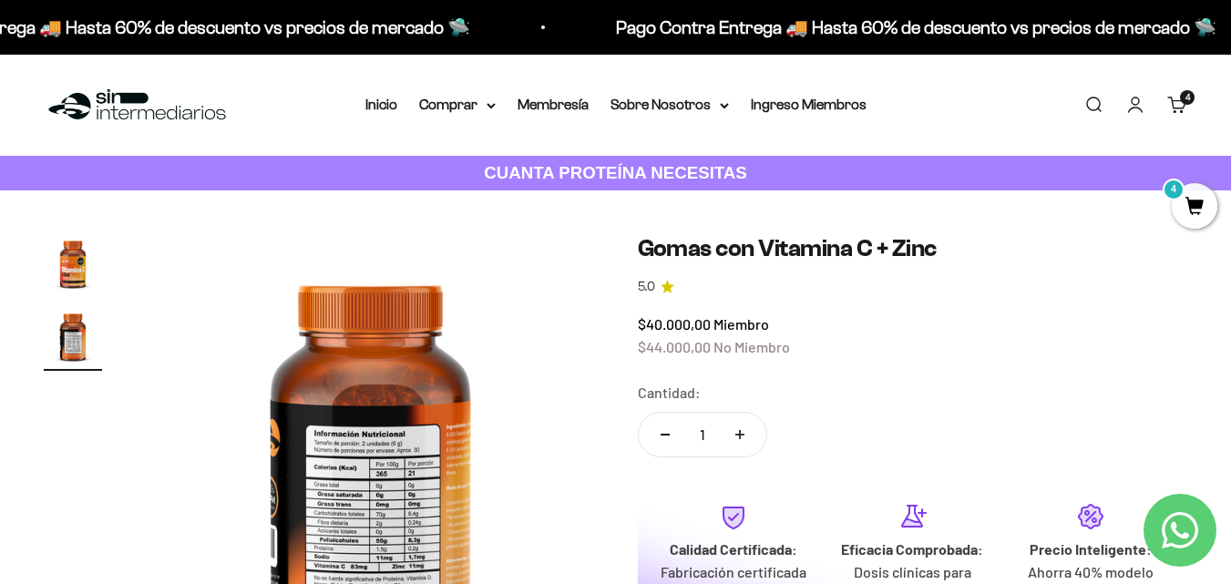
click at [141, 116] on img at bounding box center [137, 105] width 187 height 39
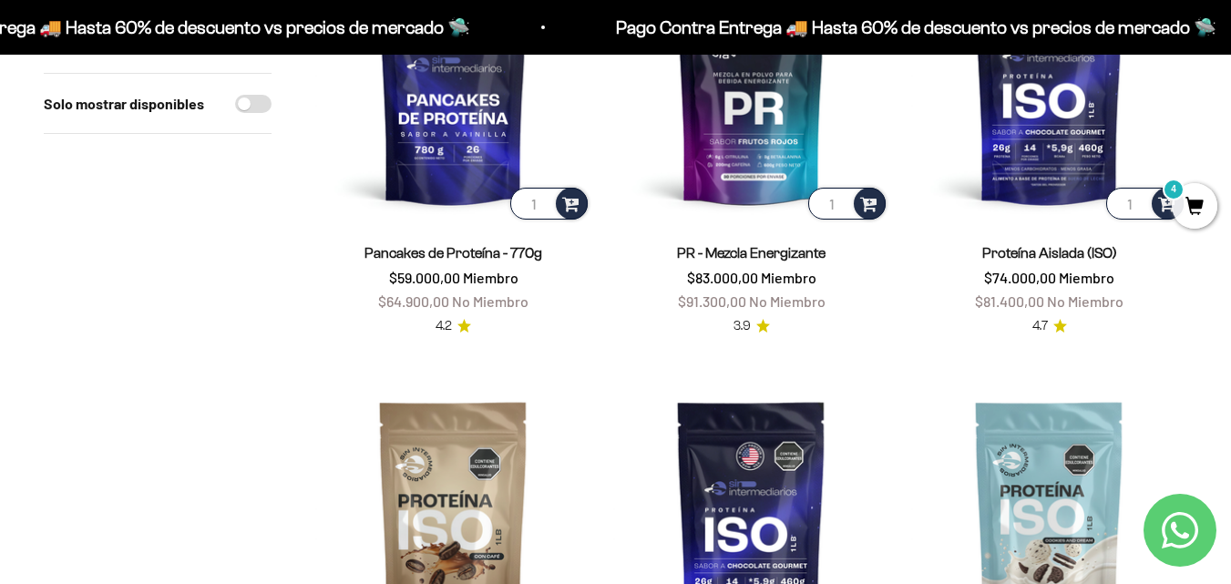
scroll to position [1913, 0]
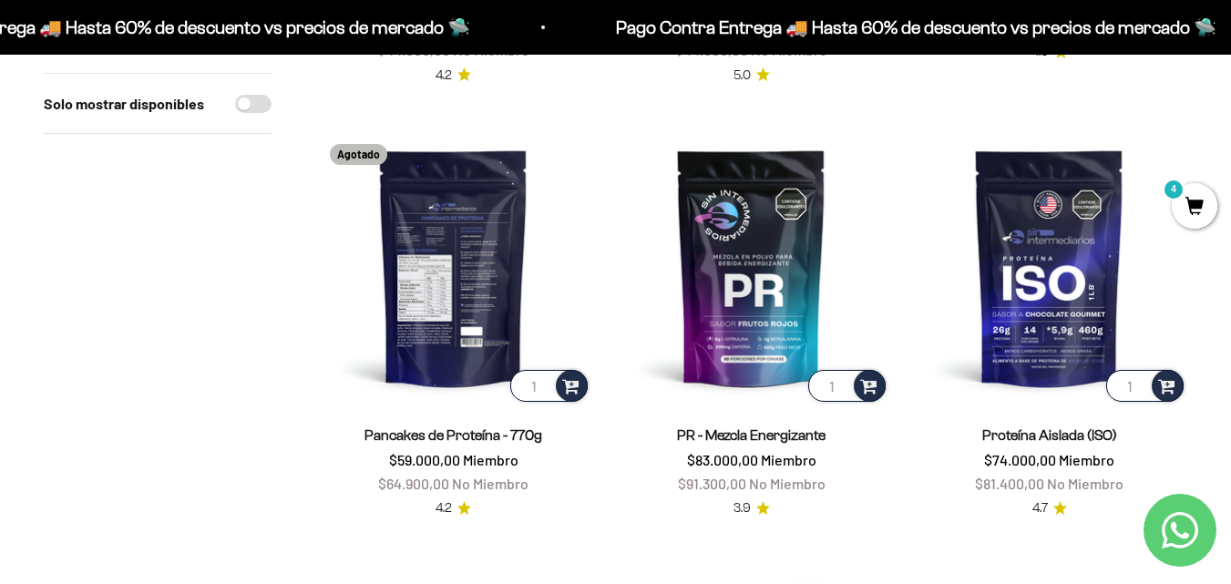
click at [473, 275] on img at bounding box center [453, 267] width 276 height 276
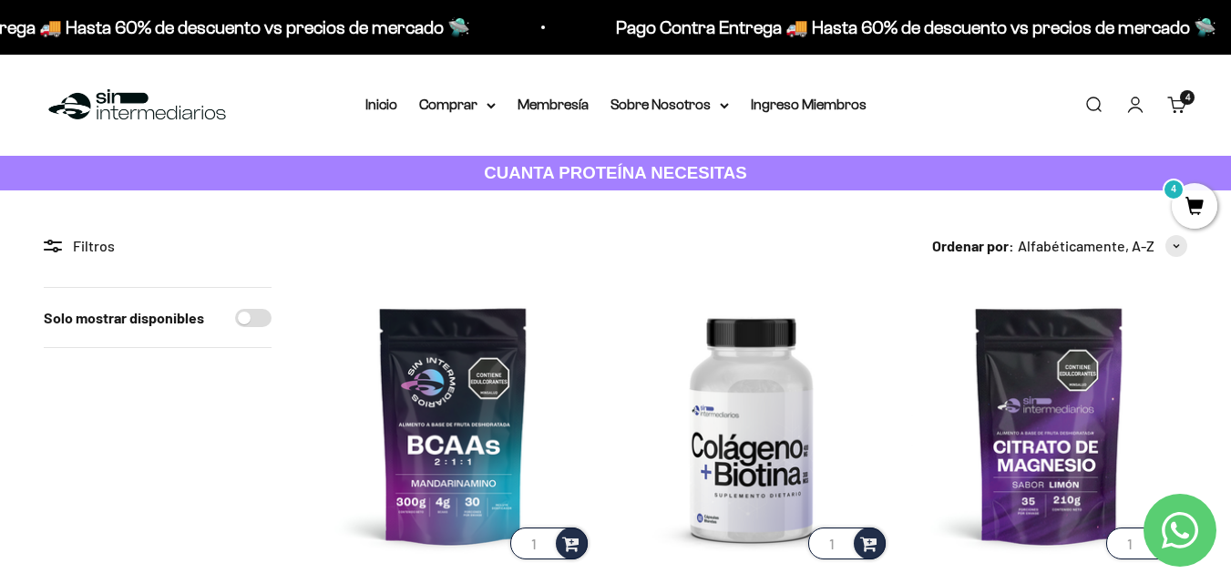
scroll to position [1913, 0]
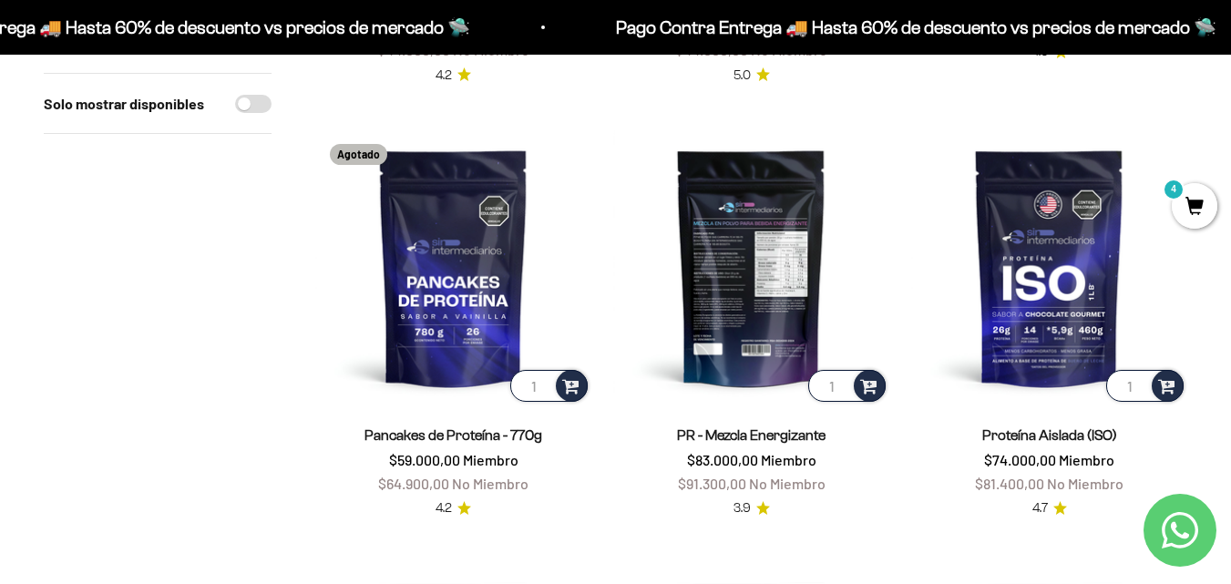
click at [737, 261] on img at bounding box center [751, 267] width 276 height 276
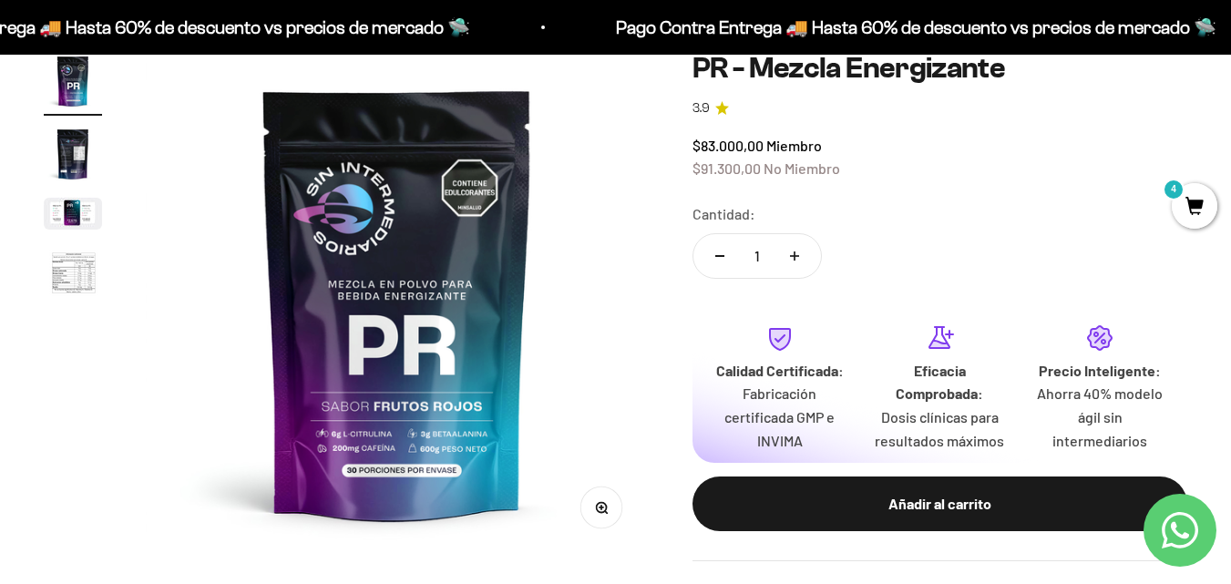
click at [527, 329] on img at bounding box center [397, 303] width 503 height 503
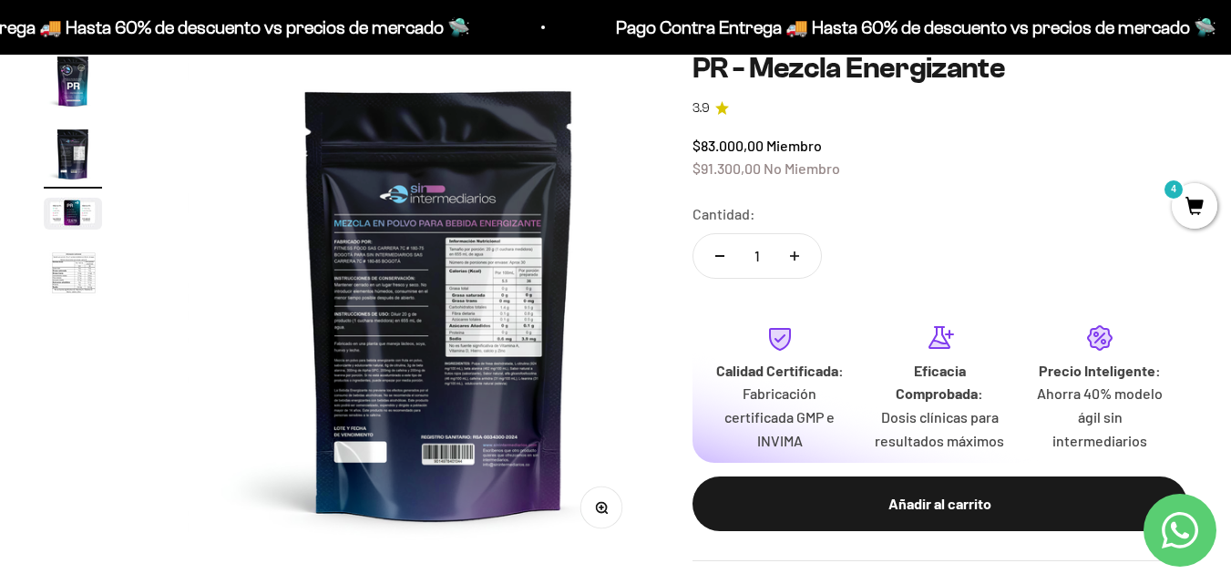
scroll to position [0, 514]
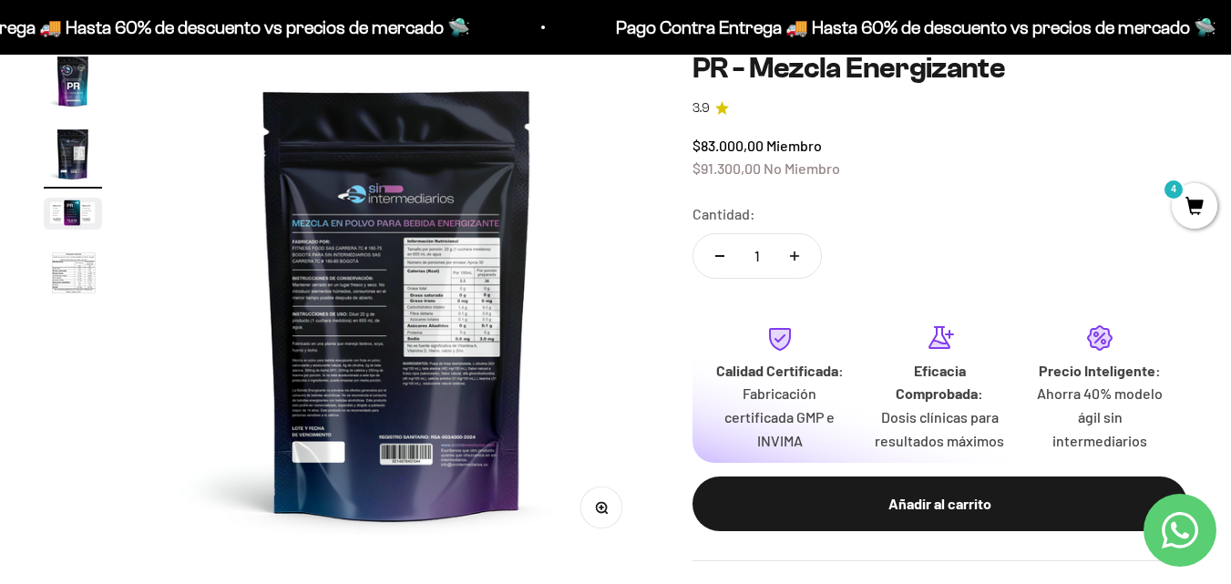
click at [621, 517] on div "Zoom" at bounding box center [600, 507] width 41 height 41
click at [605, 506] on circle "button" at bounding box center [601, 507] width 10 height 10
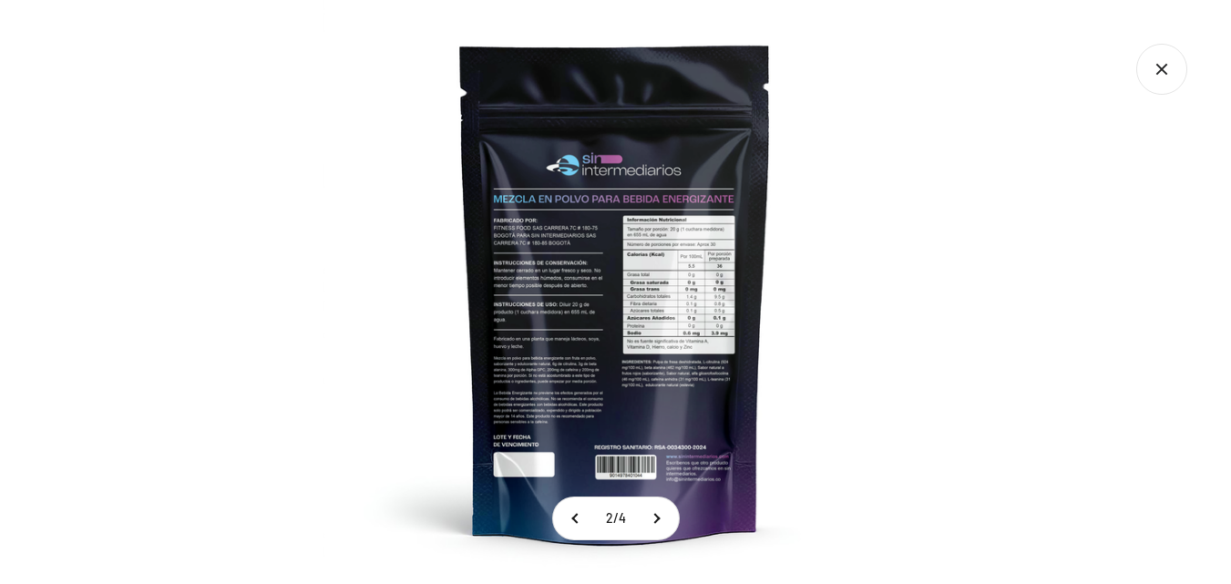
click at [653, 352] on img at bounding box center [615, 292] width 584 height 584
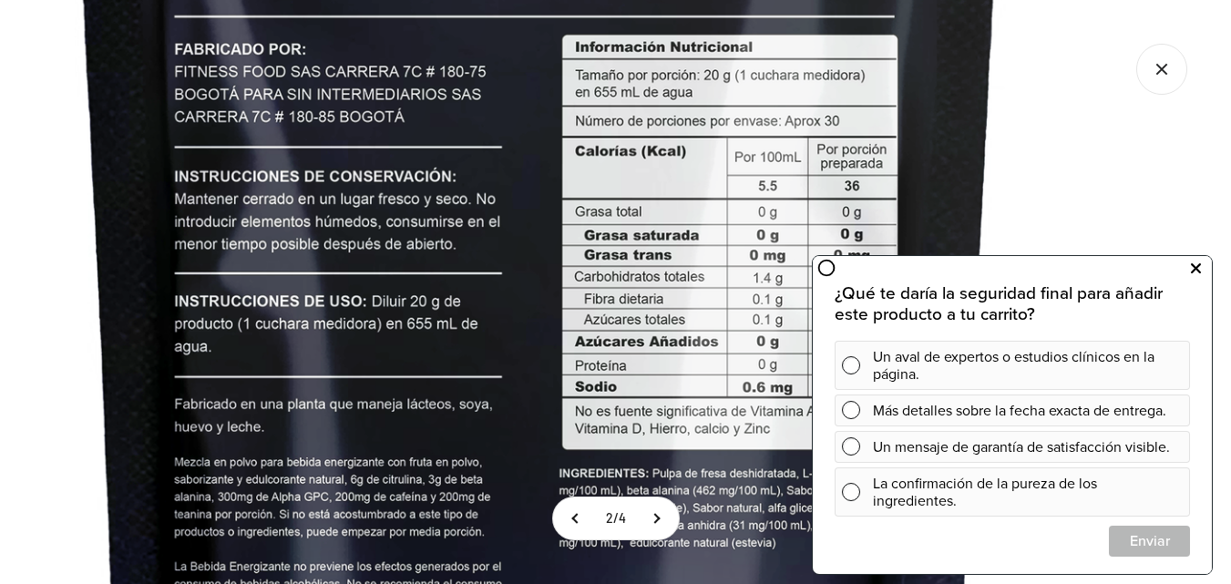
click at [1201, 268] on button at bounding box center [1195, 268] width 33 height 29
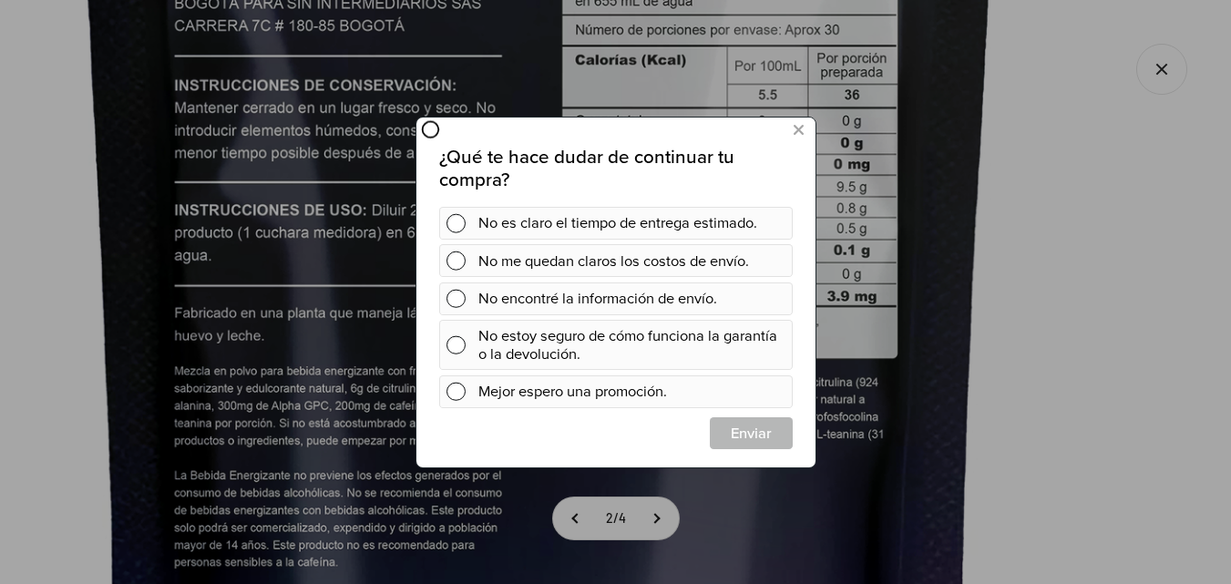
scroll to position [0, 0]
click at [799, 130] on icon at bounding box center [797, 129] width 10 height 25
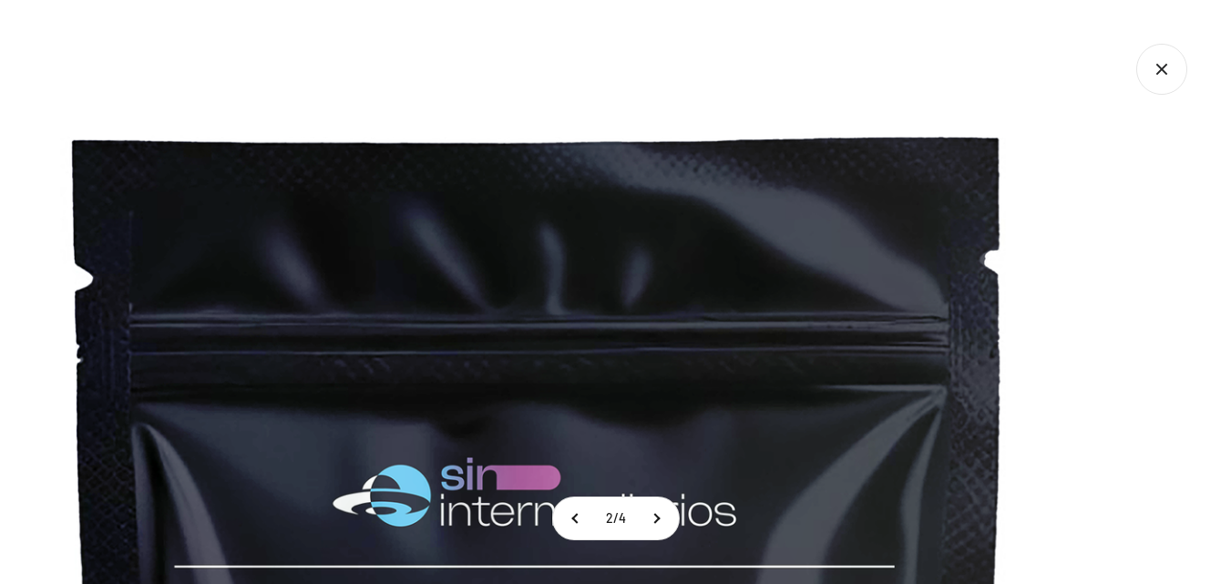
click at [1154, 78] on icon "Cerrar galería" at bounding box center [1161, 69] width 51 height 51
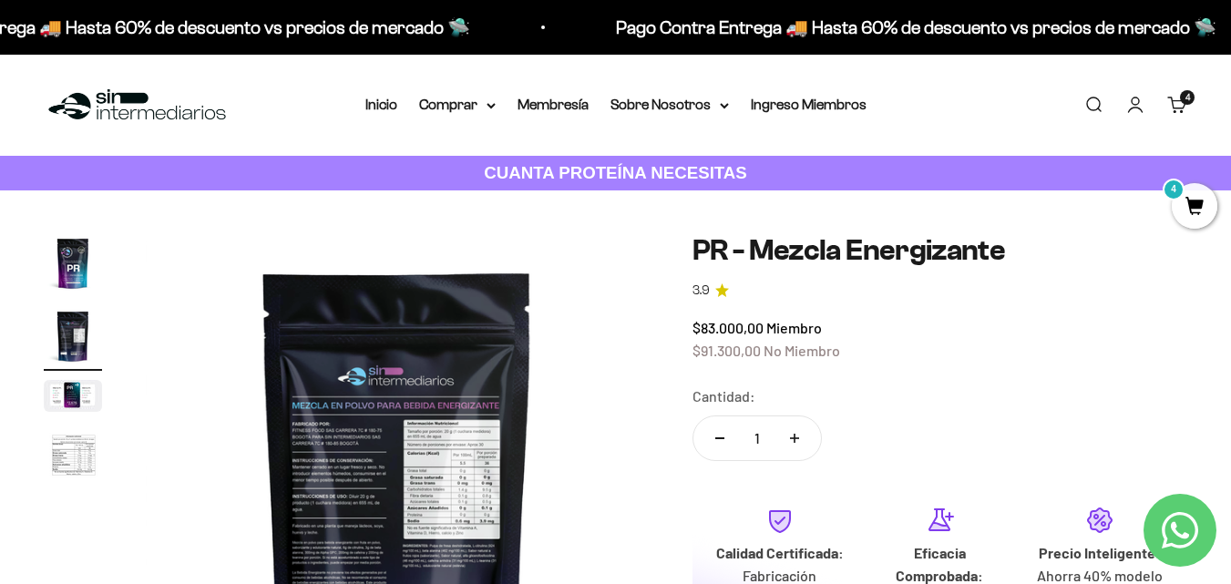
click at [131, 103] on img at bounding box center [137, 105] width 187 height 39
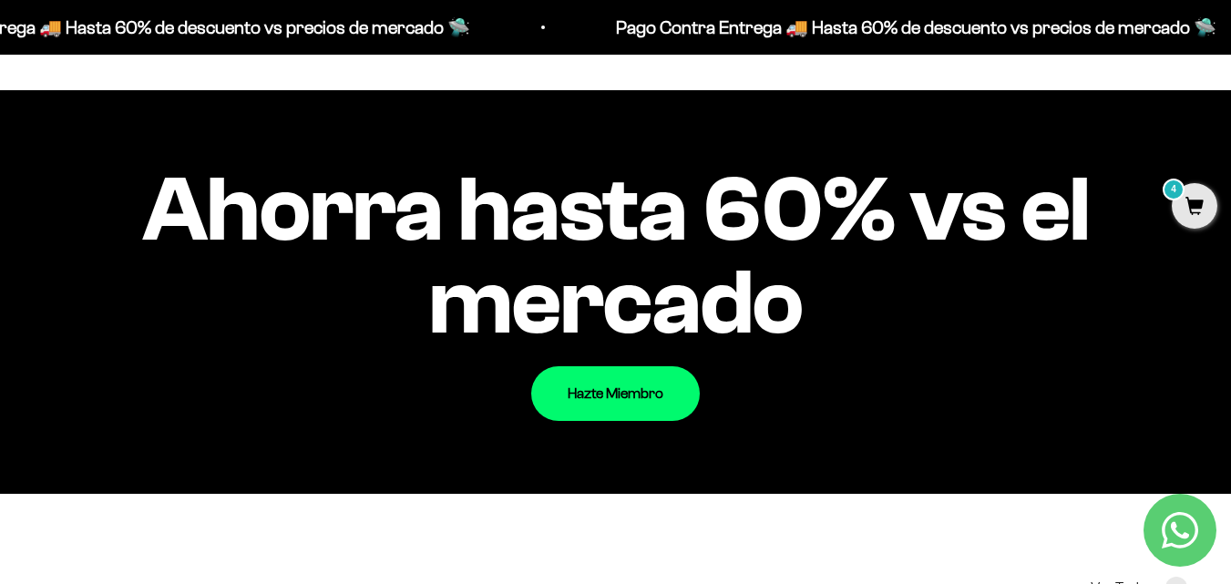
scroll to position [1271, 0]
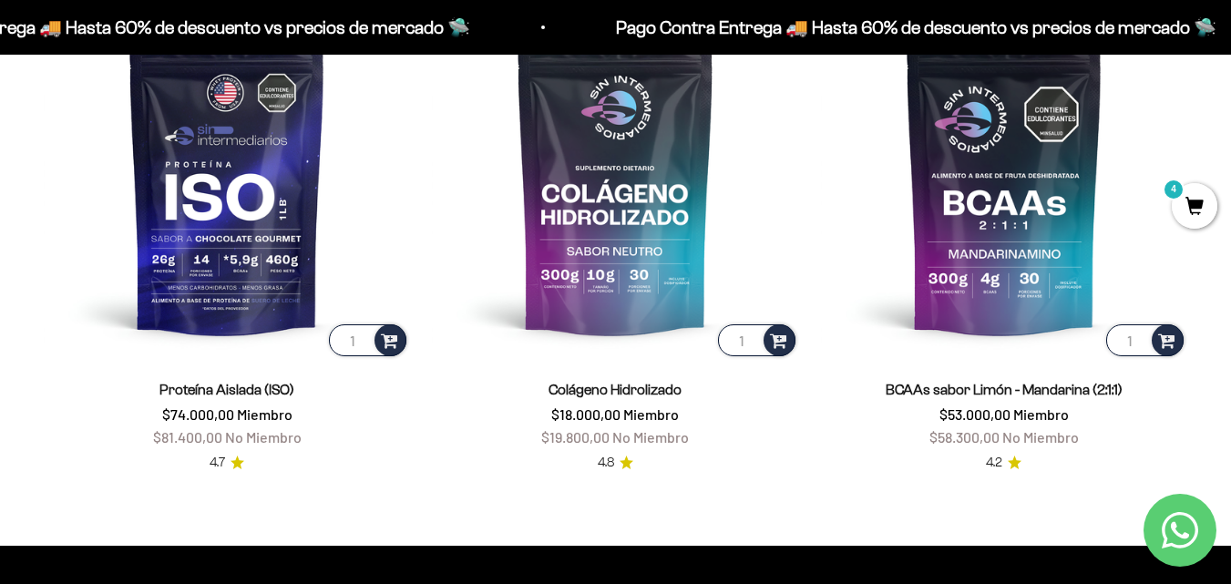
click at [1190, 197] on span "4" at bounding box center [1194, 206] width 46 height 46
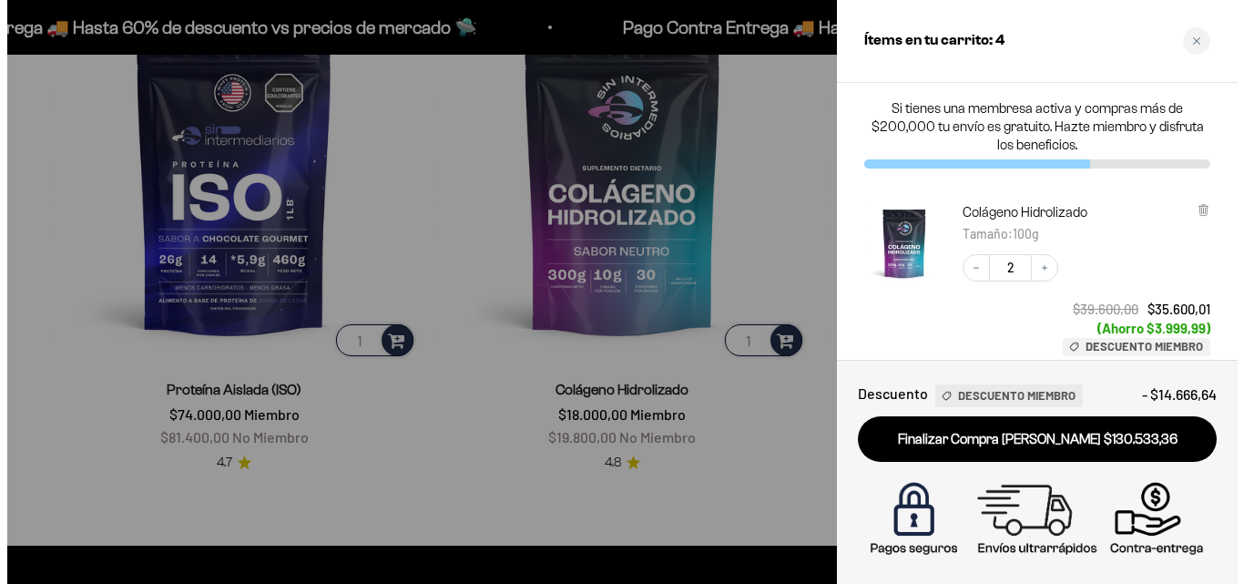
scroll to position [1280, 0]
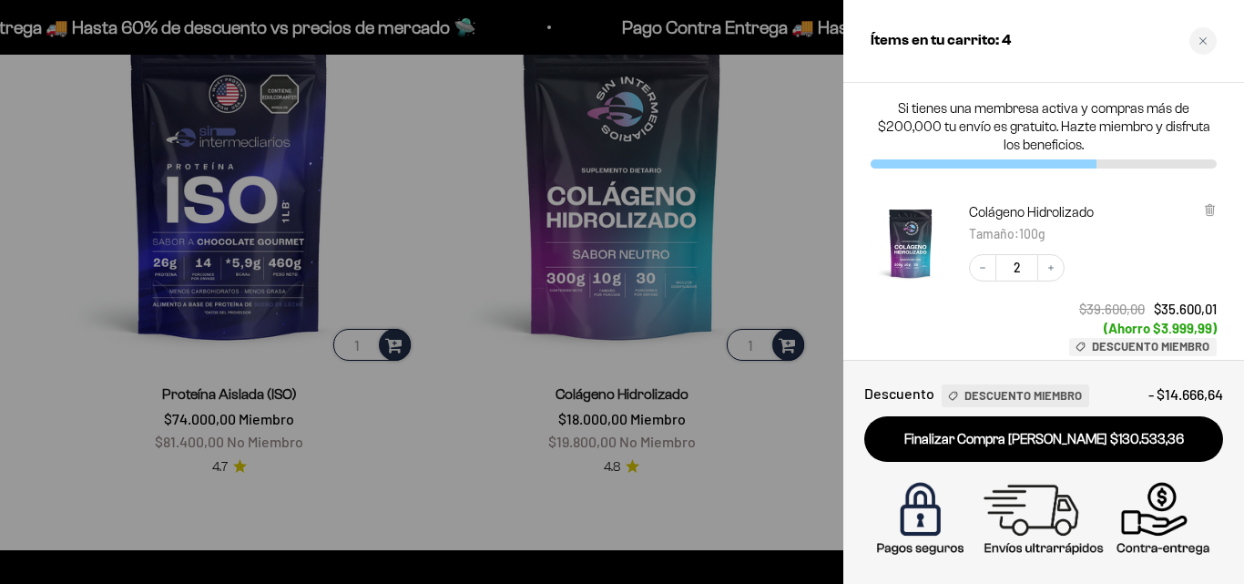
click at [464, 359] on div at bounding box center [622, 292] width 1244 height 584
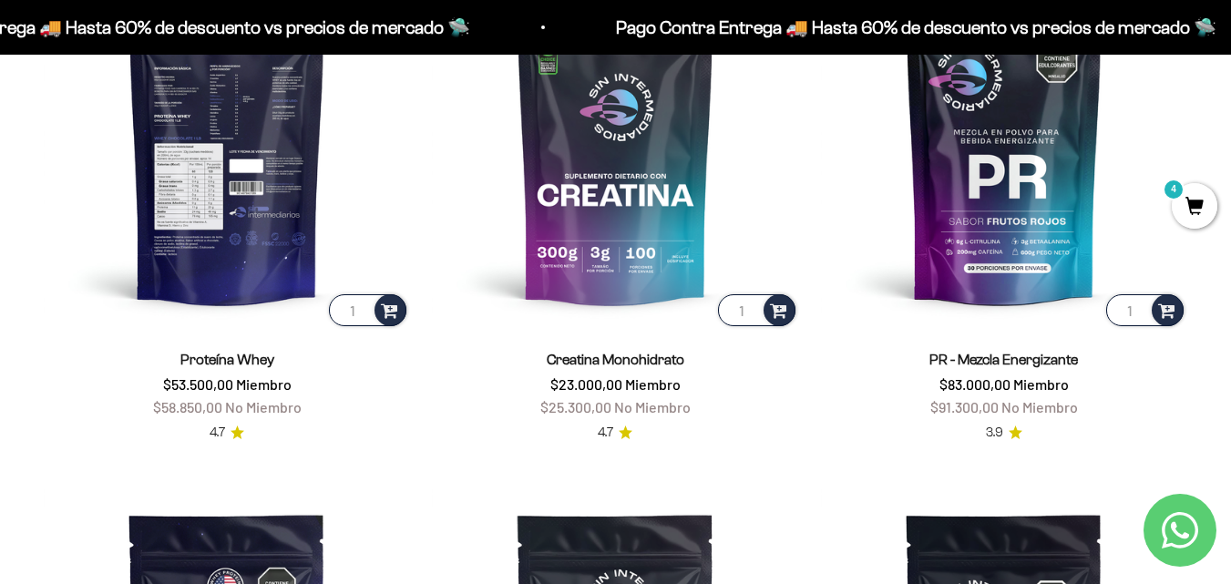
scroll to position [820, 0]
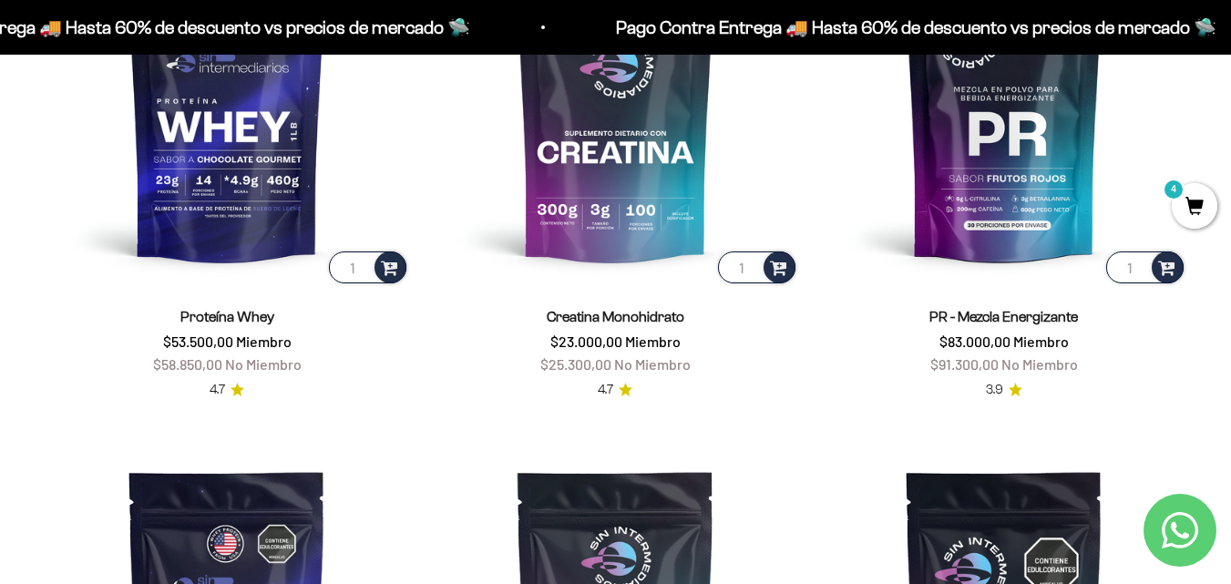
click at [1204, 211] on span "4" at bounding box center [1194, 206] width 46 height 46
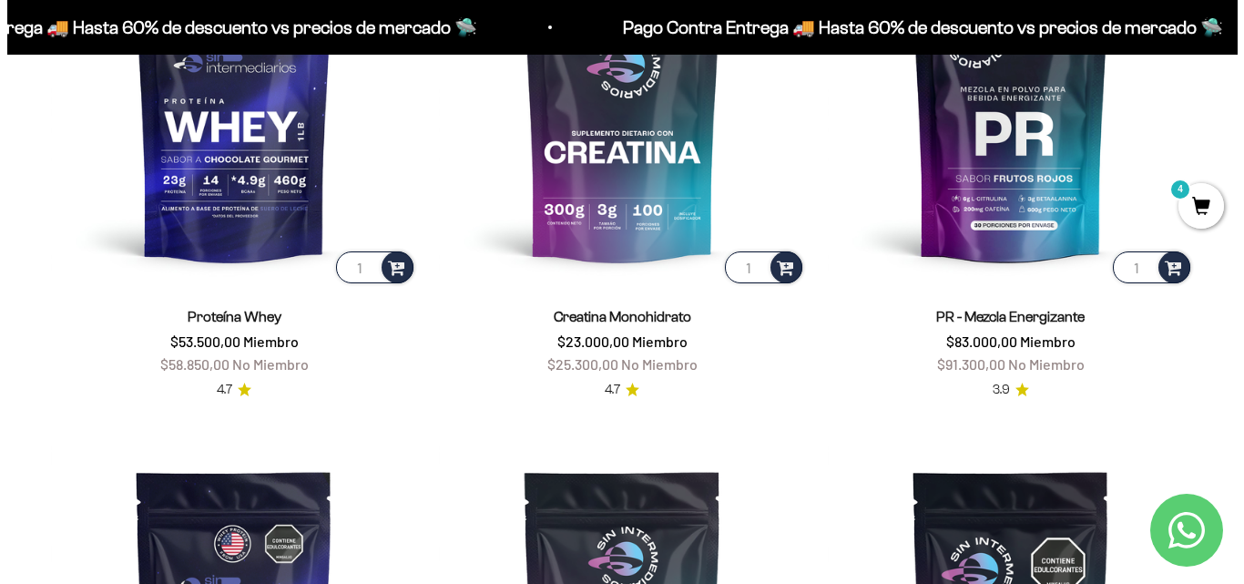
scroll to position [824, 0]
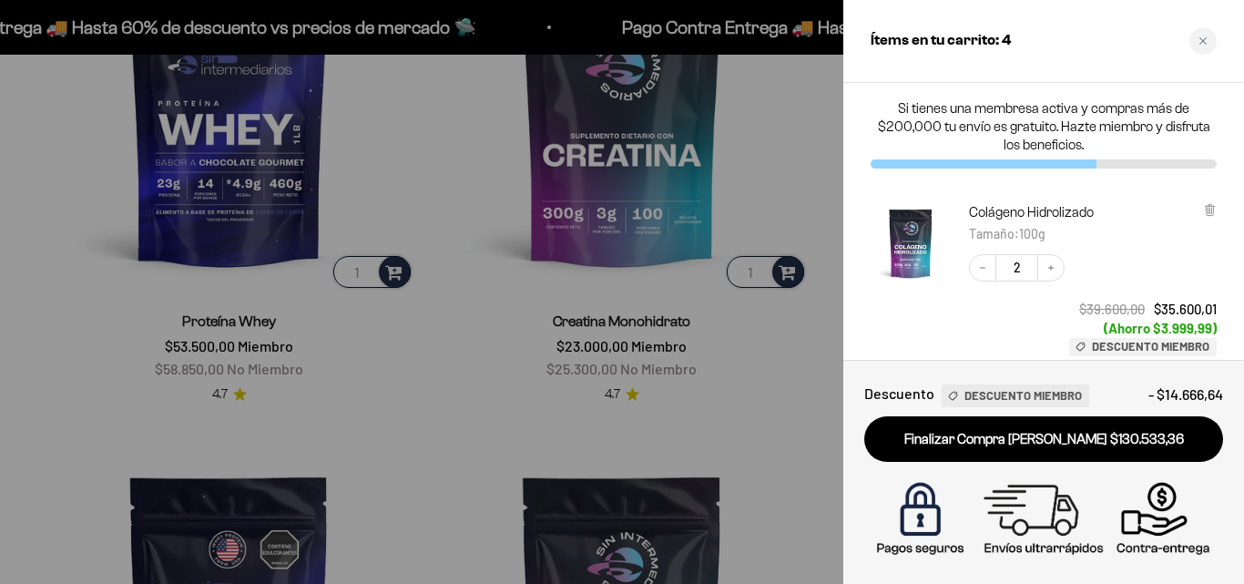
click at [751, 343] on div at bounding box center [622, 292] width 1244 height 584
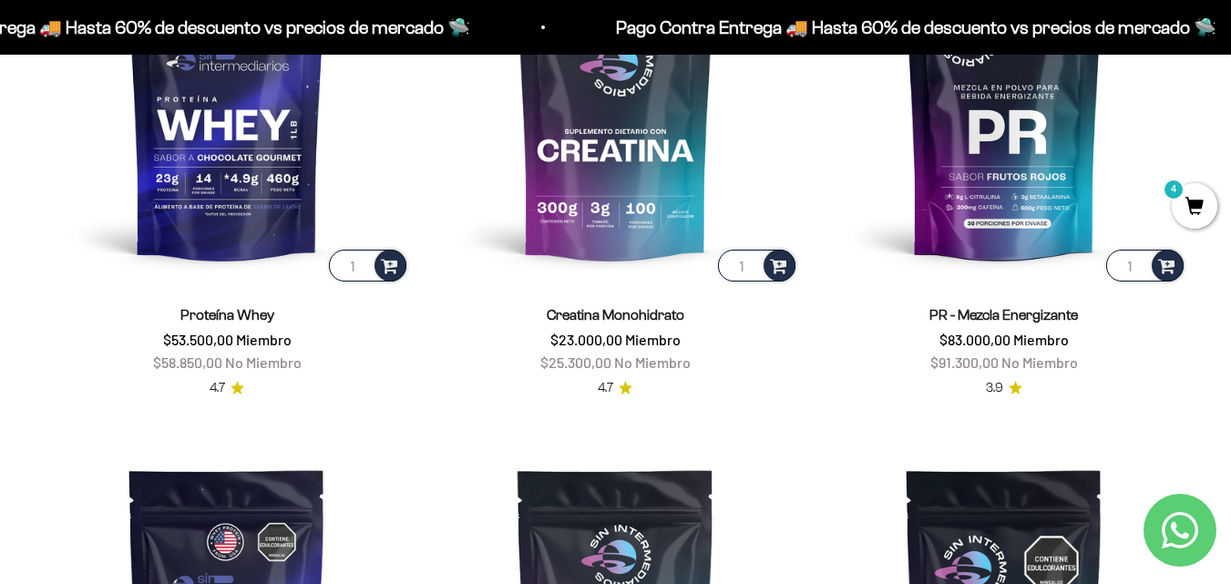
scroll to position [820, 0]
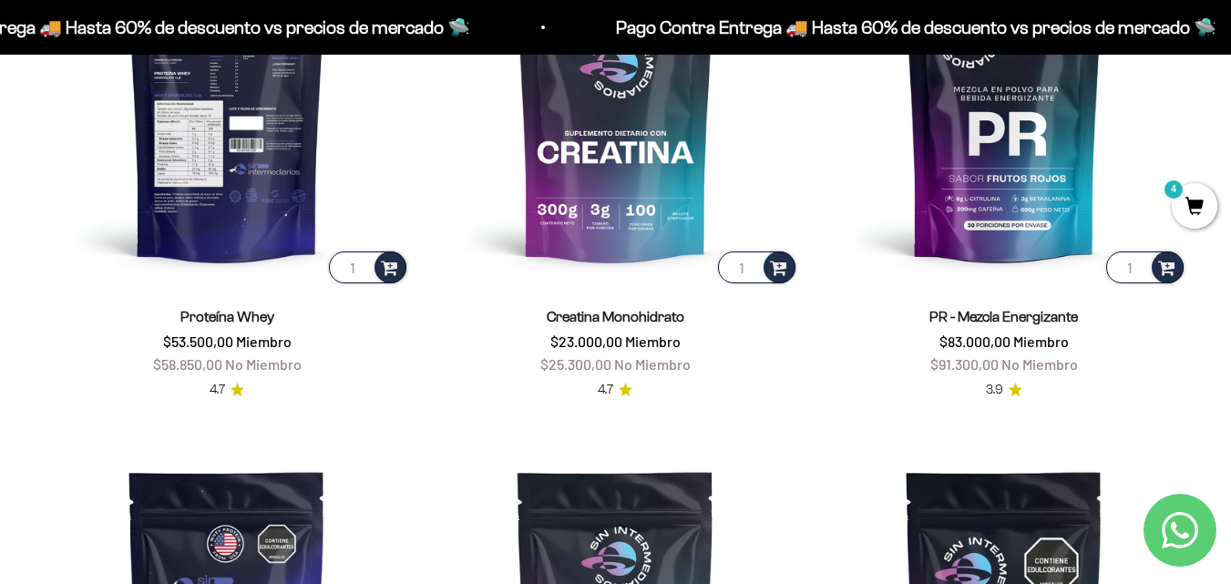
click at [258, 153] on img at bounding box center [227, 103] width 366 height 366
